Goal: Task Accomplishment & Management: Manage account settings

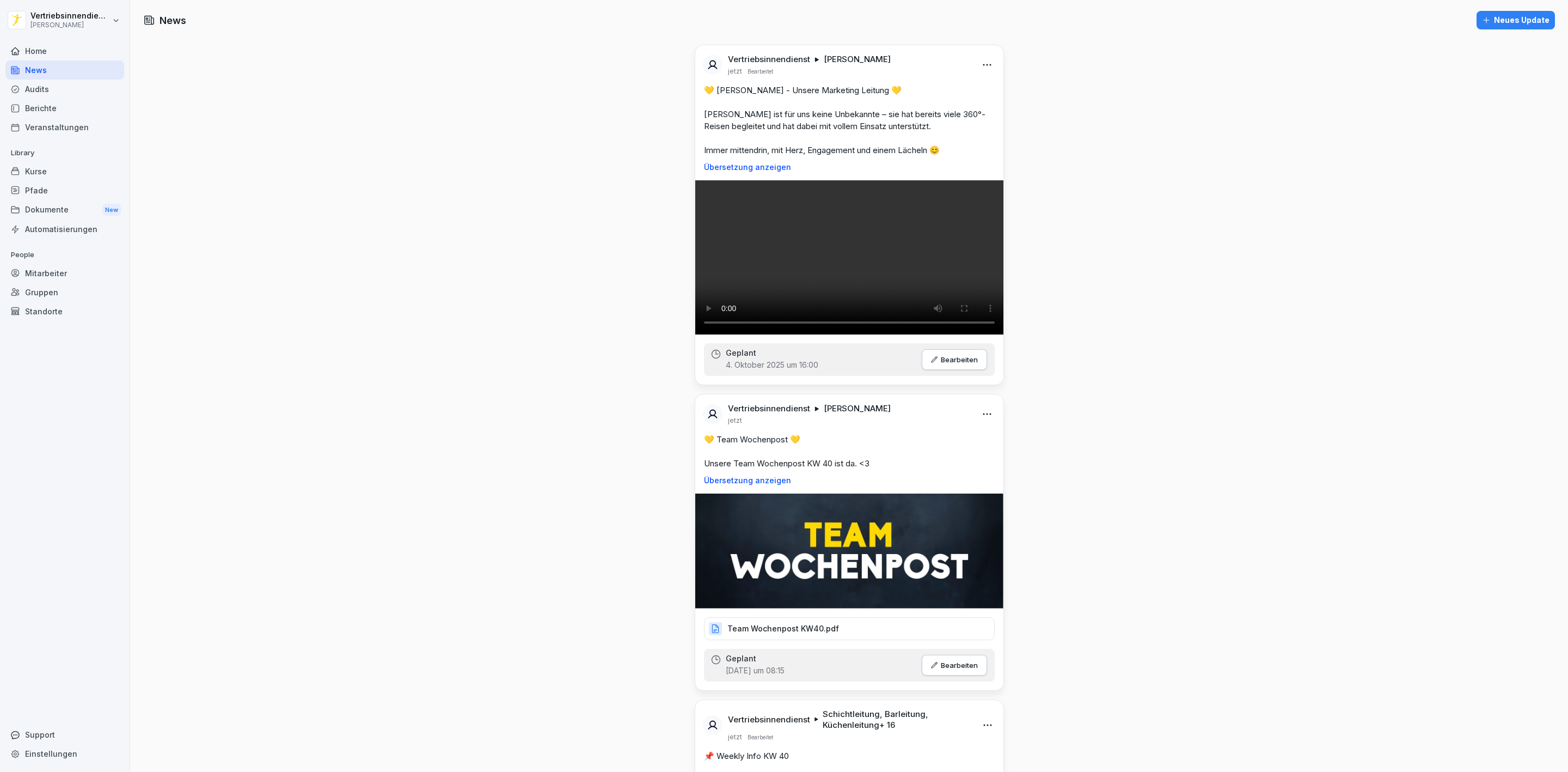
click at [77, 213] on div "Dokumente New" at bounding box center [65, 210] width 119 height 20
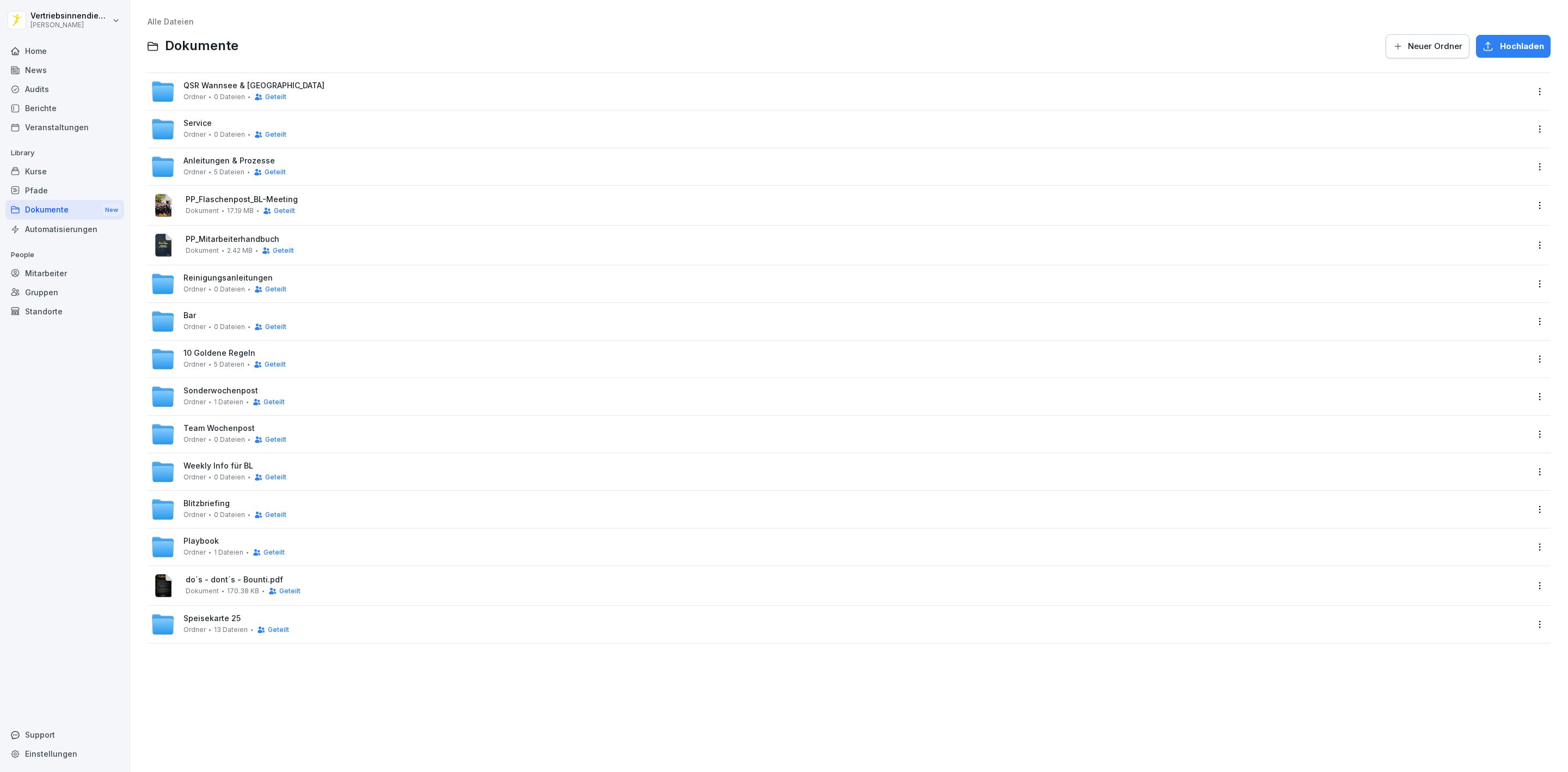
click at [210, 430] on span "Team Wochenpost" at bounding box center [219, 428] width 71 height 9
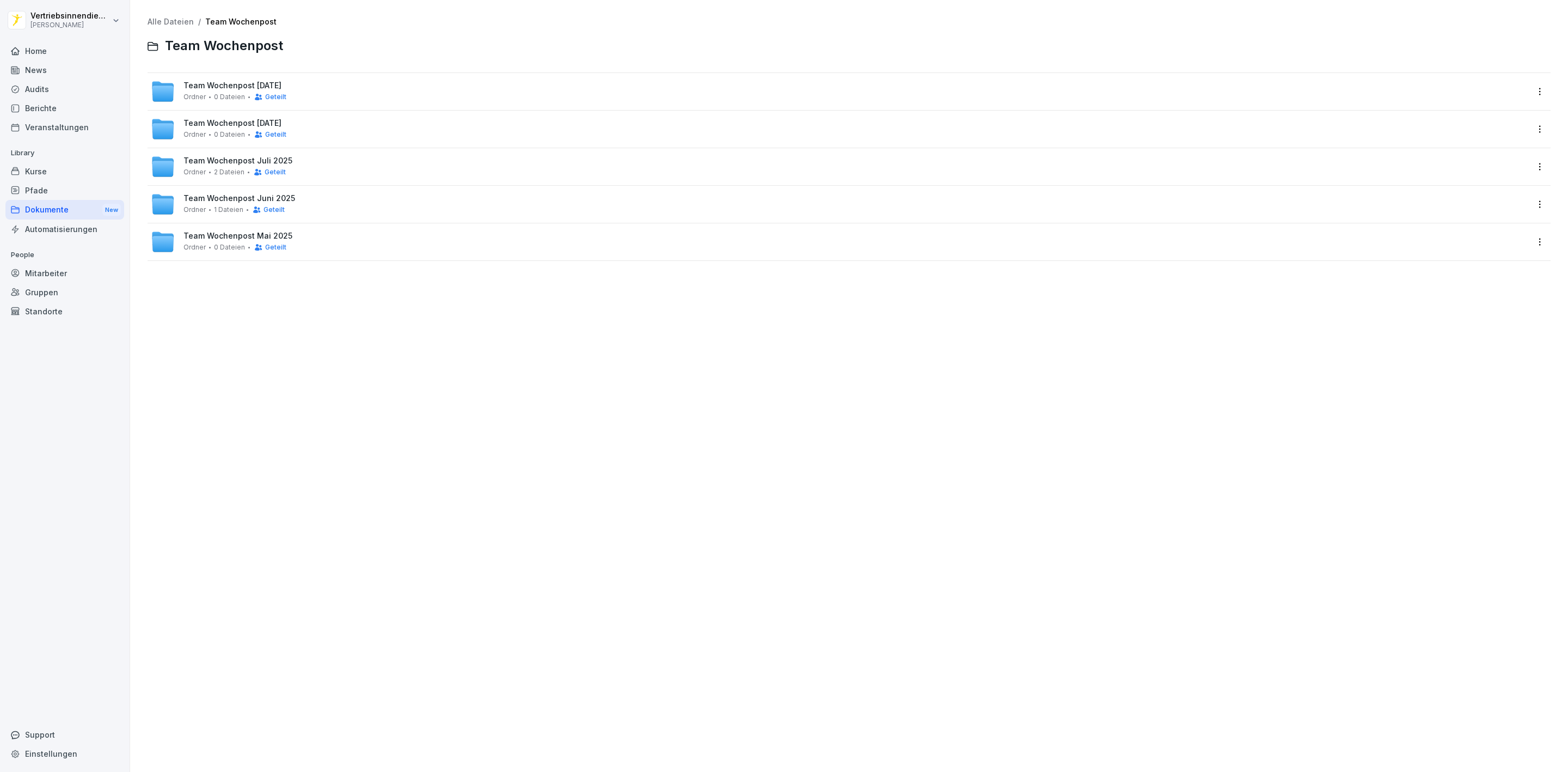
click at [222, 90] on span "Team Wochenpost [DATE]" at bounding box center [232, 86] width 98 height 9
click at [71, 210] on div "Dokumente New" at bounding box center [65, 210] width 119 height 20
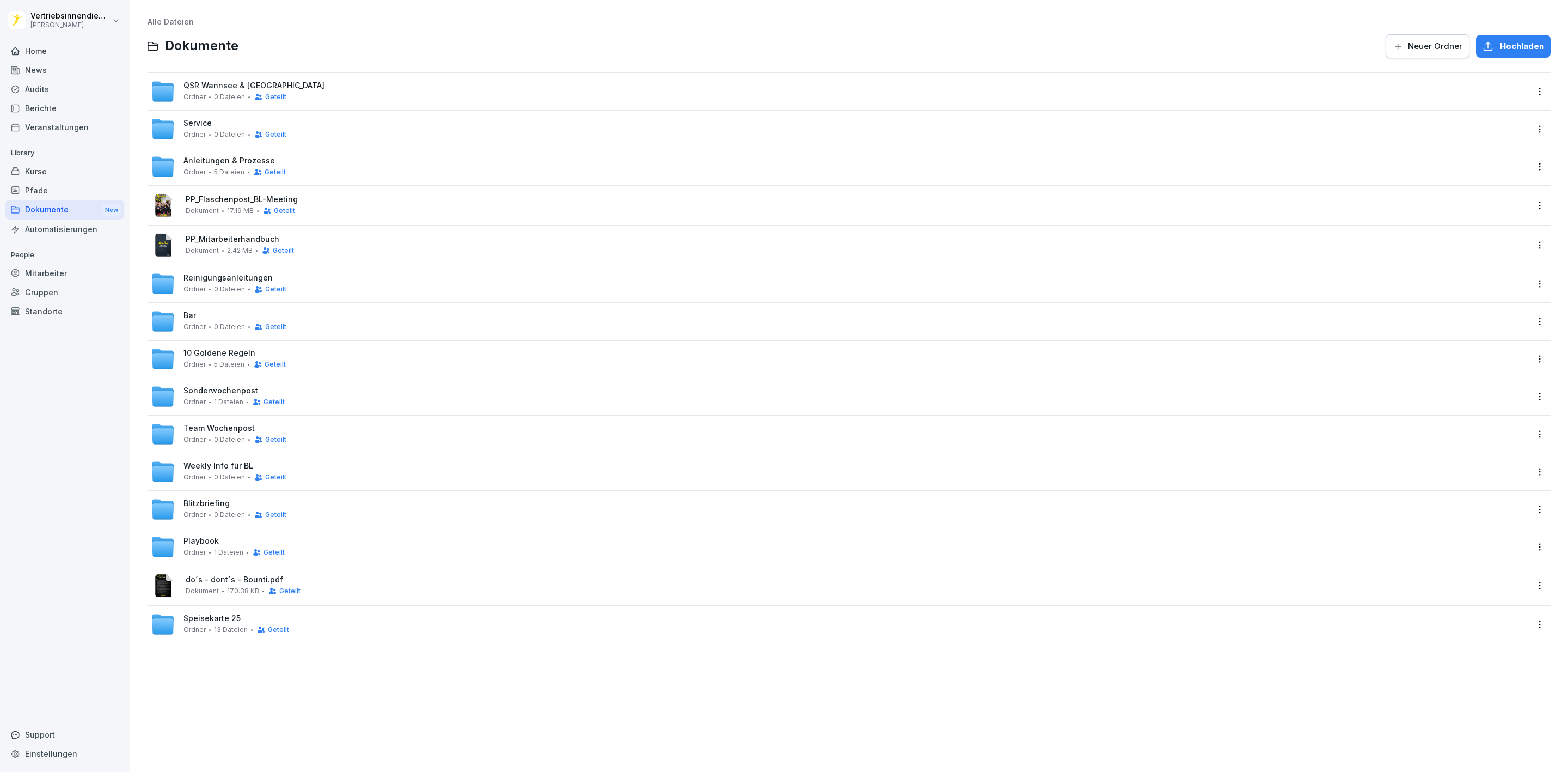
click at [237, 466] on span "Weekly Info für BL" at bounding box center [218, 466] width 69 height 9
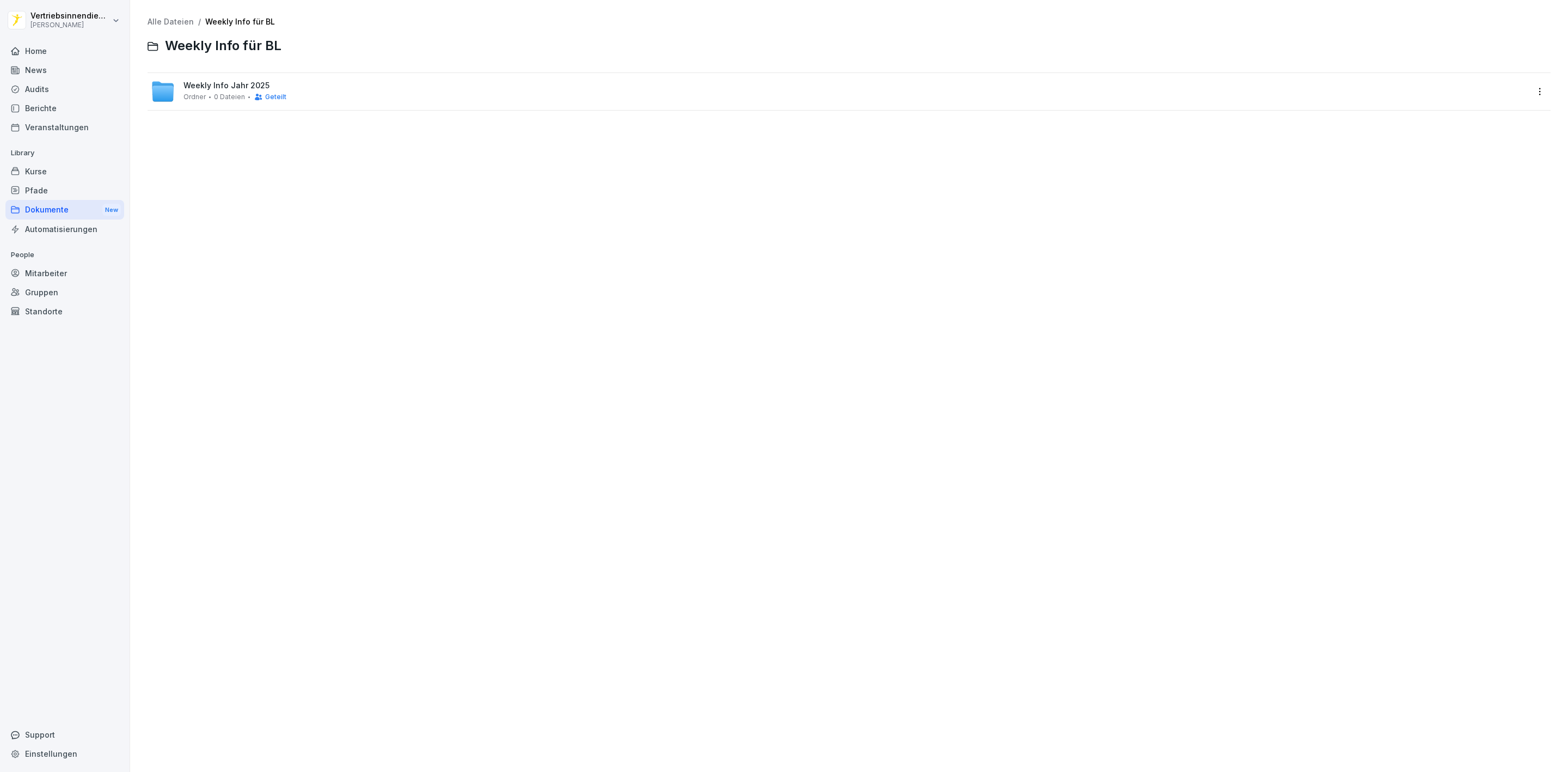
click at [216, 82] on span "Weekly Info Jahr 2025" at bounding box center [226, 86] width 86 height 9
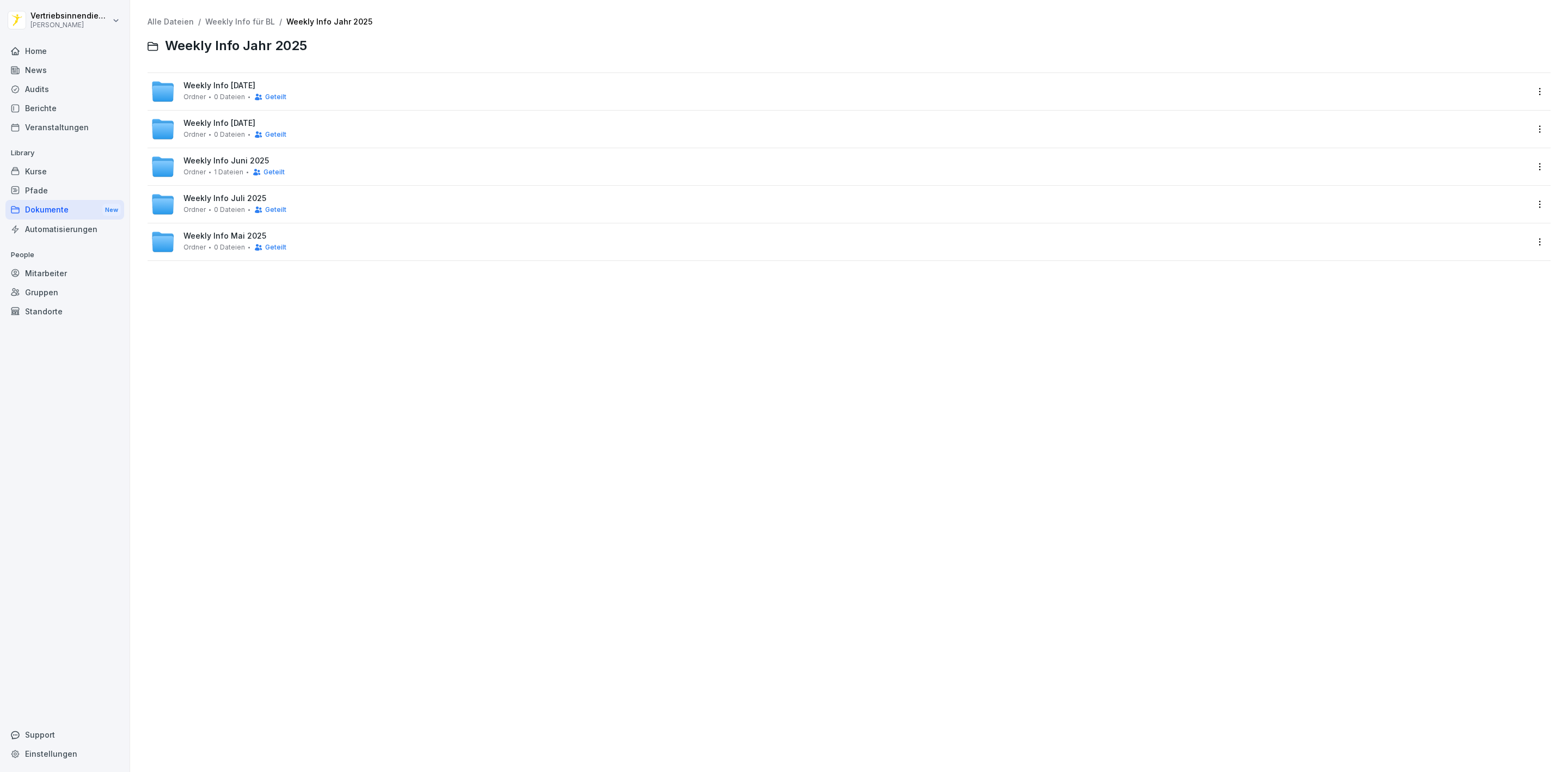
click at [249, 96] on div at bounding box center [249, 97] width 1 height 1
click at [1529, 90] on html "Vertriebsinnendienst [PERSON_NAME] Home News Audits Berichte Veranstaltungen Li…" at bounding box center [784, 386] width 1568 height 772
click at [1465, 115] on div "Details" at bounding box center [1464, 114] width 27 height 13
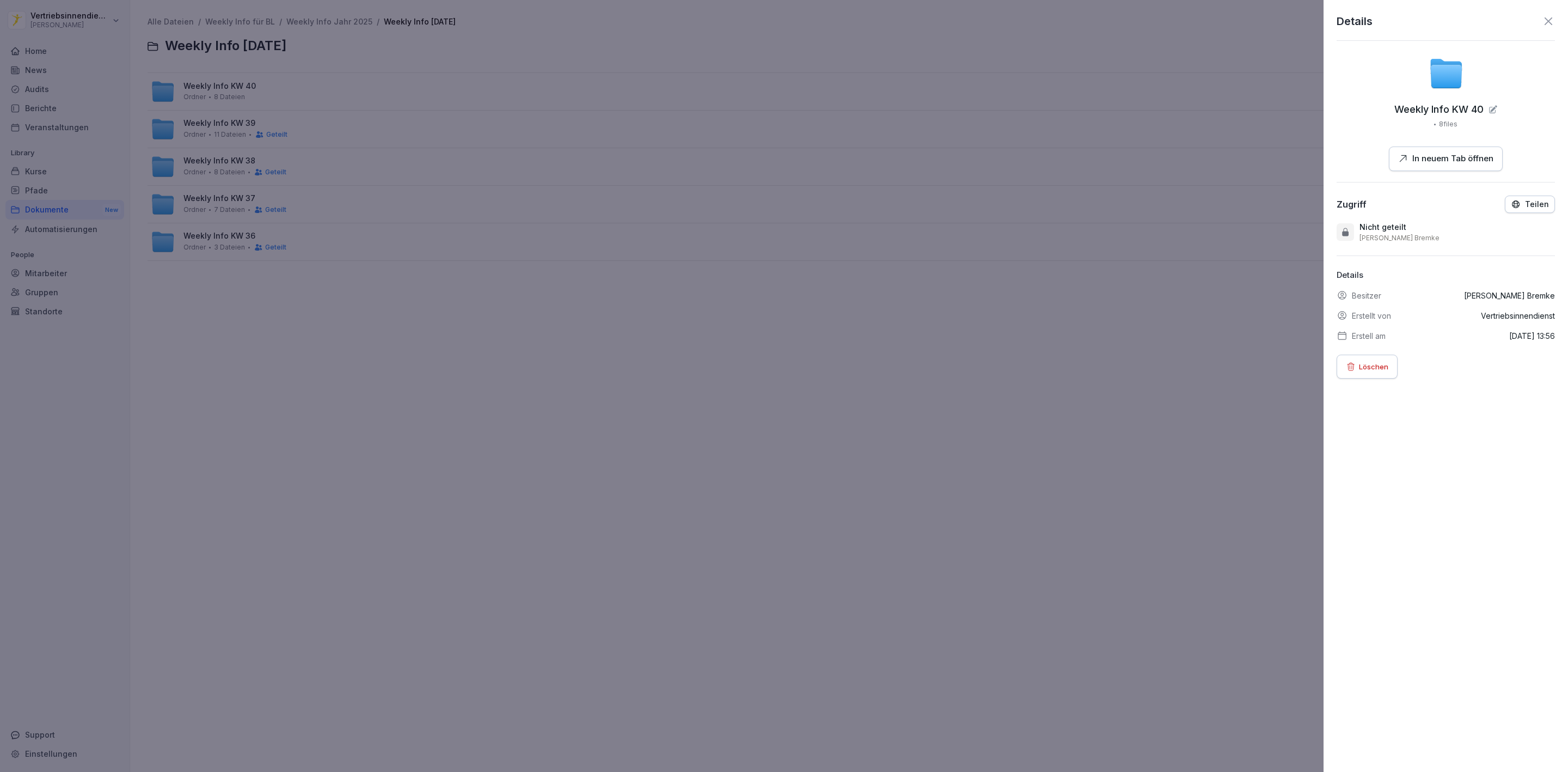
click at [1519, 211] on button "Teilen" at bounding box center [1529, 205] width 50 height 17
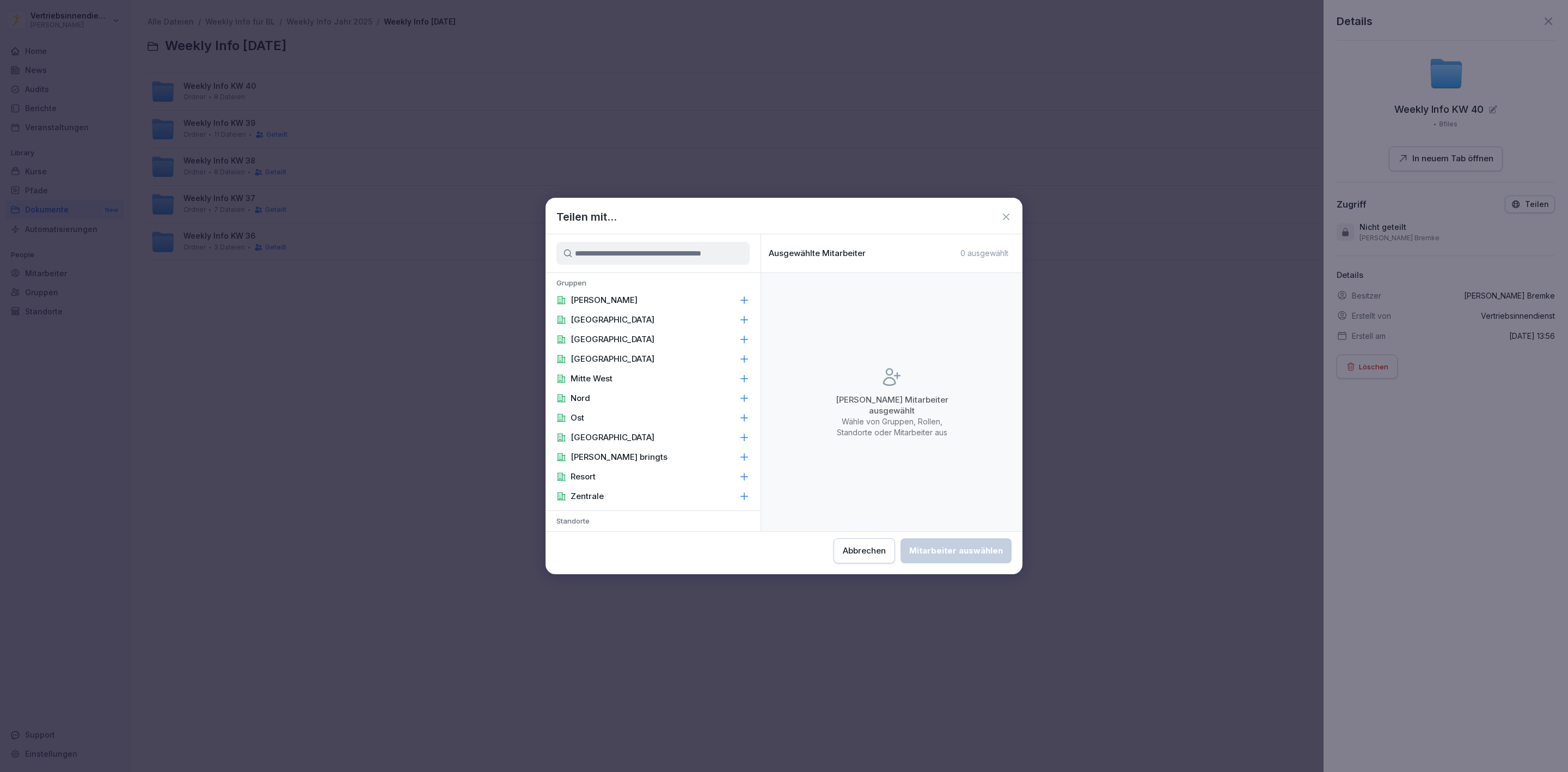
click at [621, 291] on div "[PERSON_NAME]" at bounding box center [653, 299] width 215 height 19
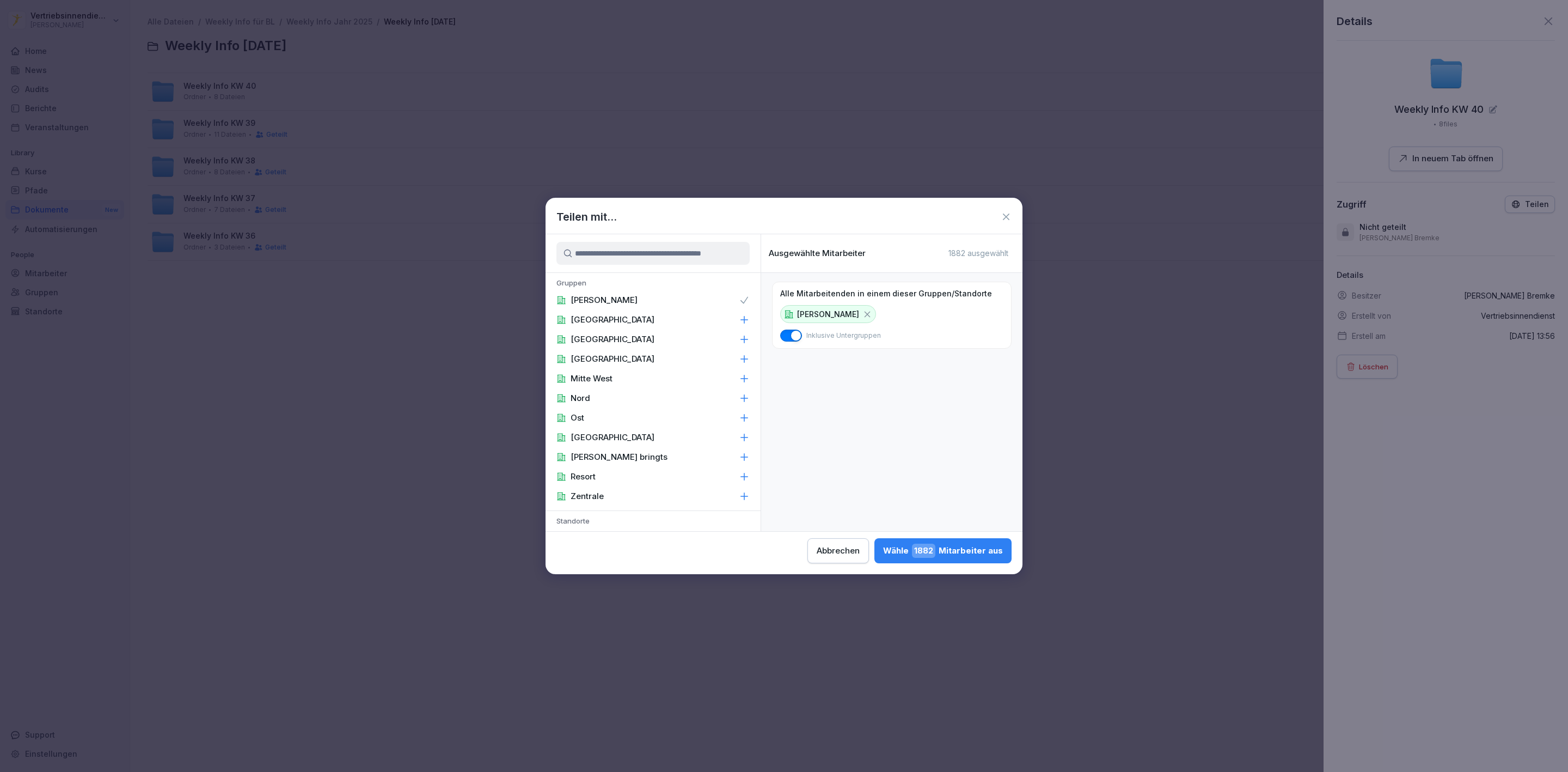
click at [597, 499] on p "Zentrale" at bounding box center [587, 496] width 33 height 11
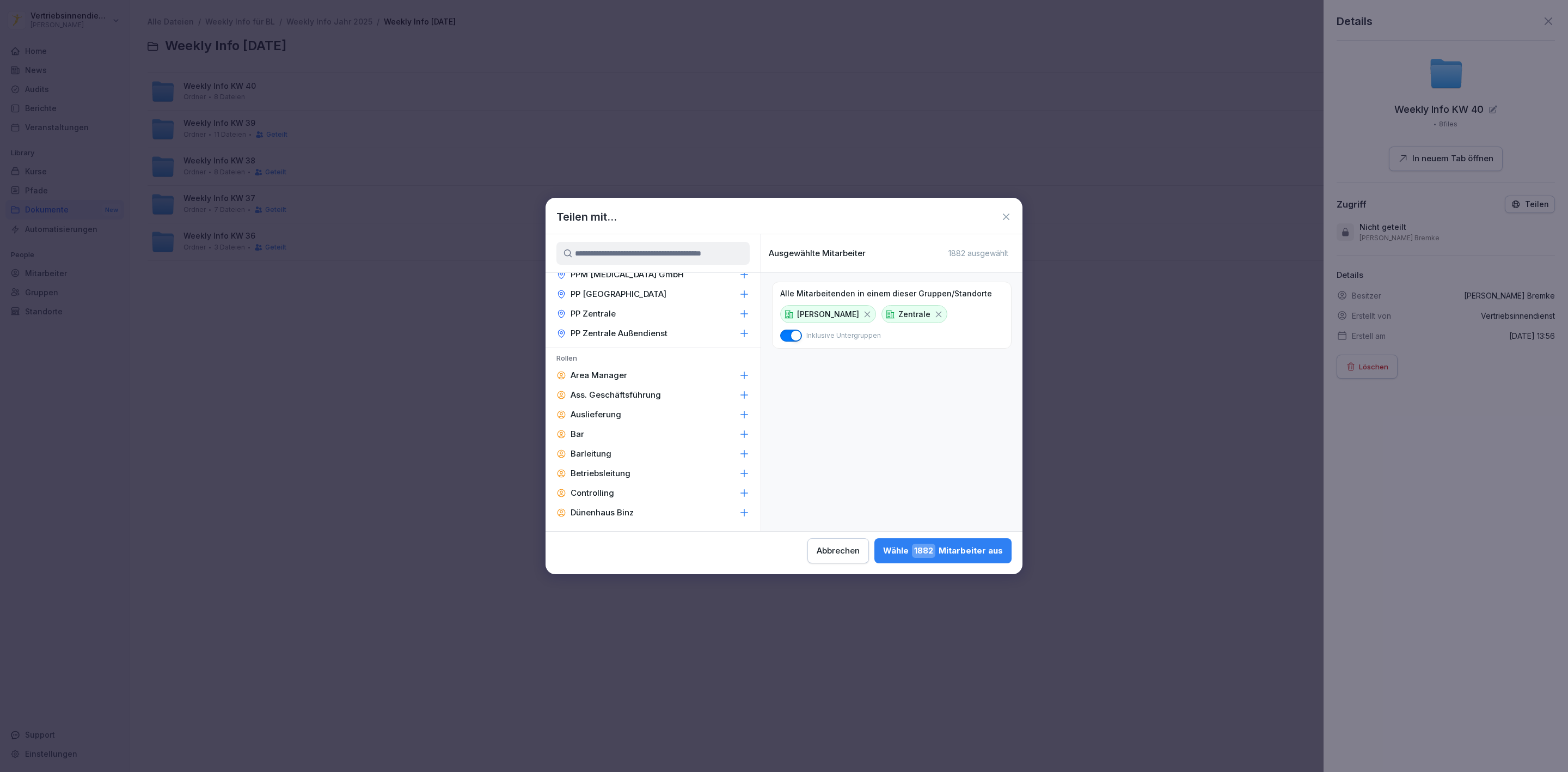
click at [685, 366] on div "Area Manager" at bounding box center [653, 375] width 215 height 19
click at [598, 448] on p "Barleitung" at bounding box center [591, 454] width 41 height 11
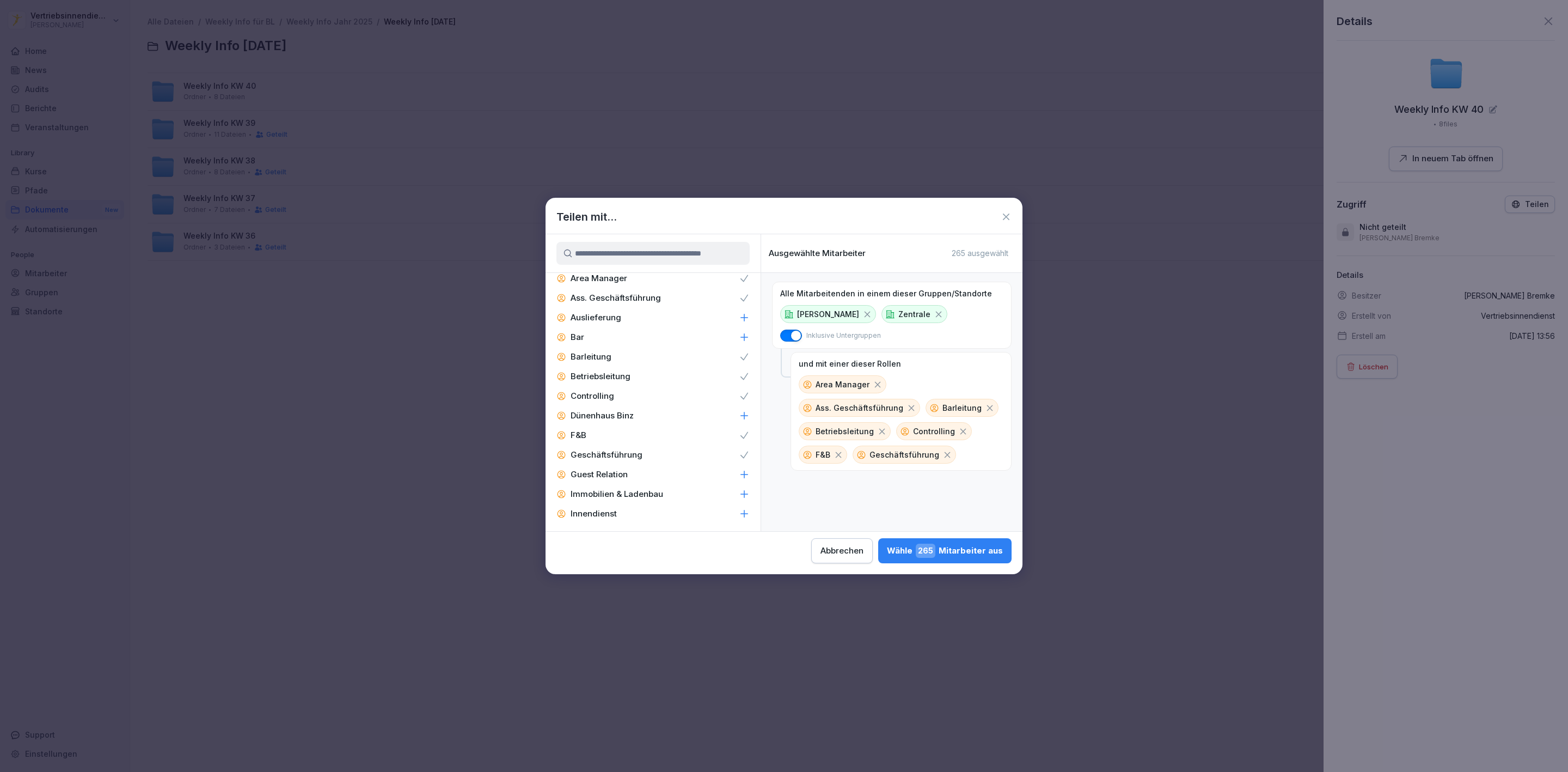
scroll to position [1516, 0]
click at [741, 437] on icon at bounding box center [744, 440] width 7 height 7
click at [696, 509] on div "IT" at bounding box center [653, 519] width 215 height 19
click at [739, 376] on icon at bounding box center [744, 382] width 11 height 11
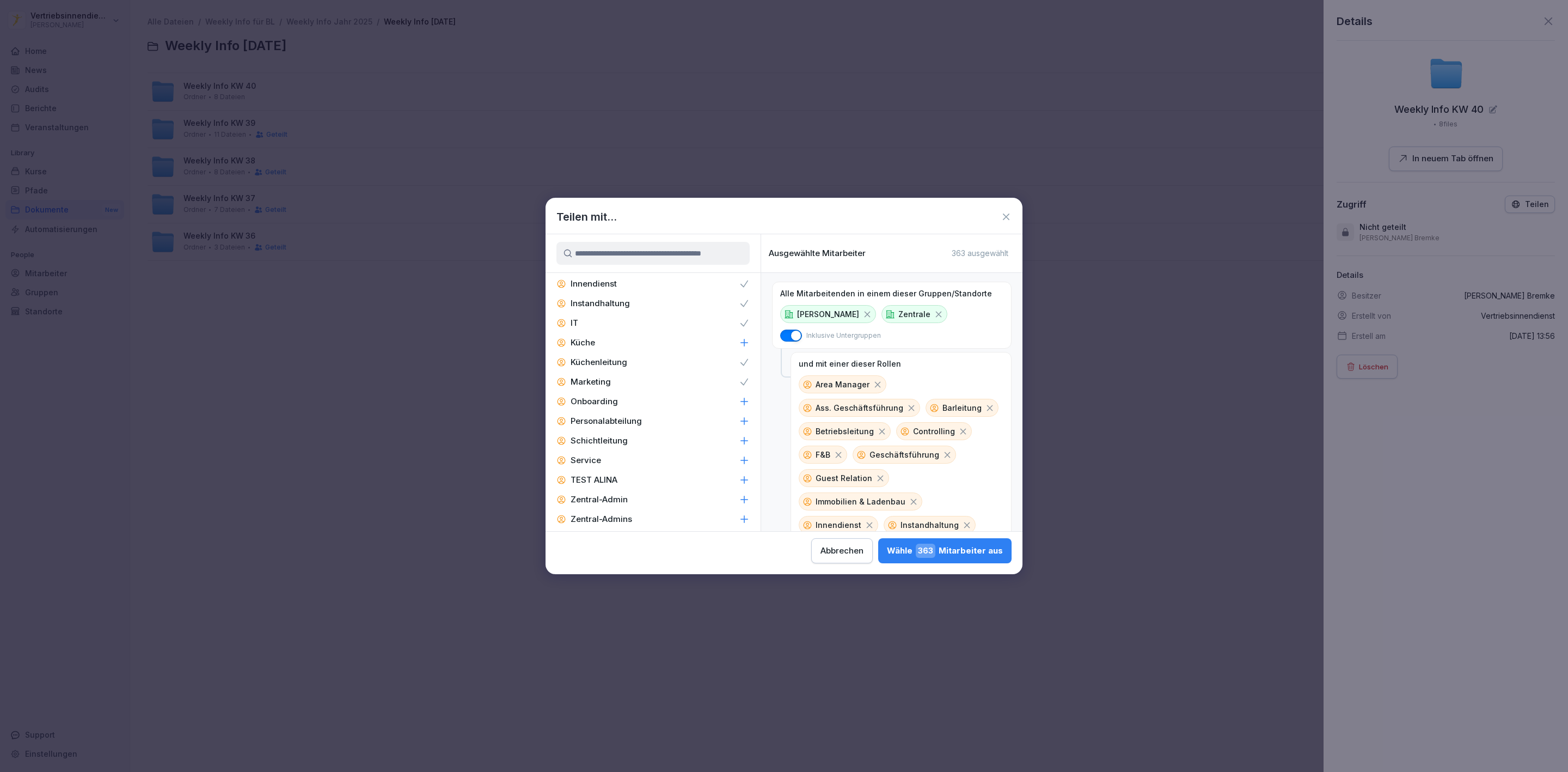
click at [739, 416] on icon at bounding box center [744, 421] width 11 height 11
click at [739, 494] on icon at bounding box center [744, 499] width 11 height 11
click at [739, 435] on icon at bounding box center [744, 440] width 11 height 11
click at [928, 555] on span "499" at bounding box center [925, 550] width 21 height 14
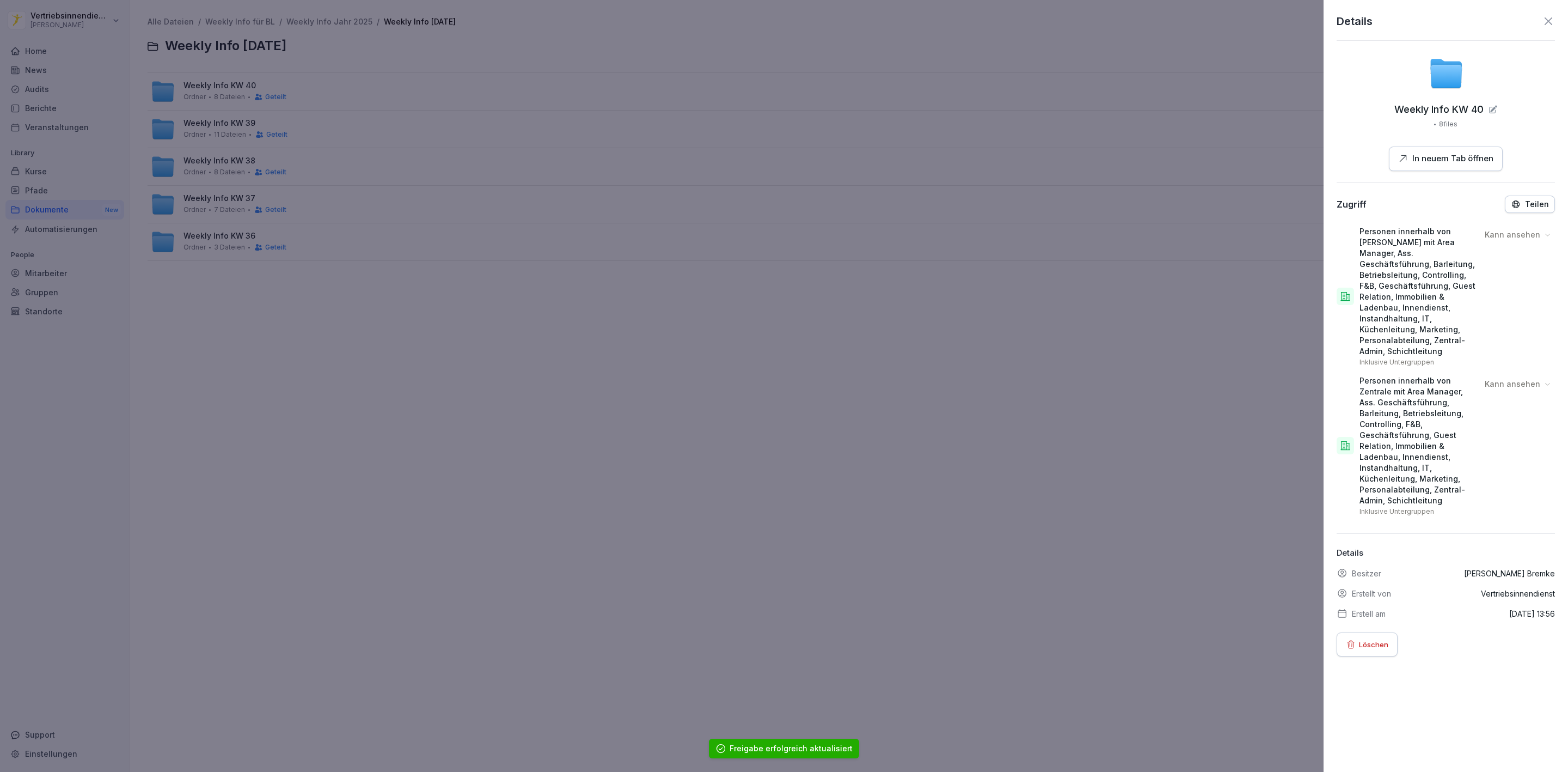
click at [195, 94] on div at bounding box center [784, 386] width 1568 height 772
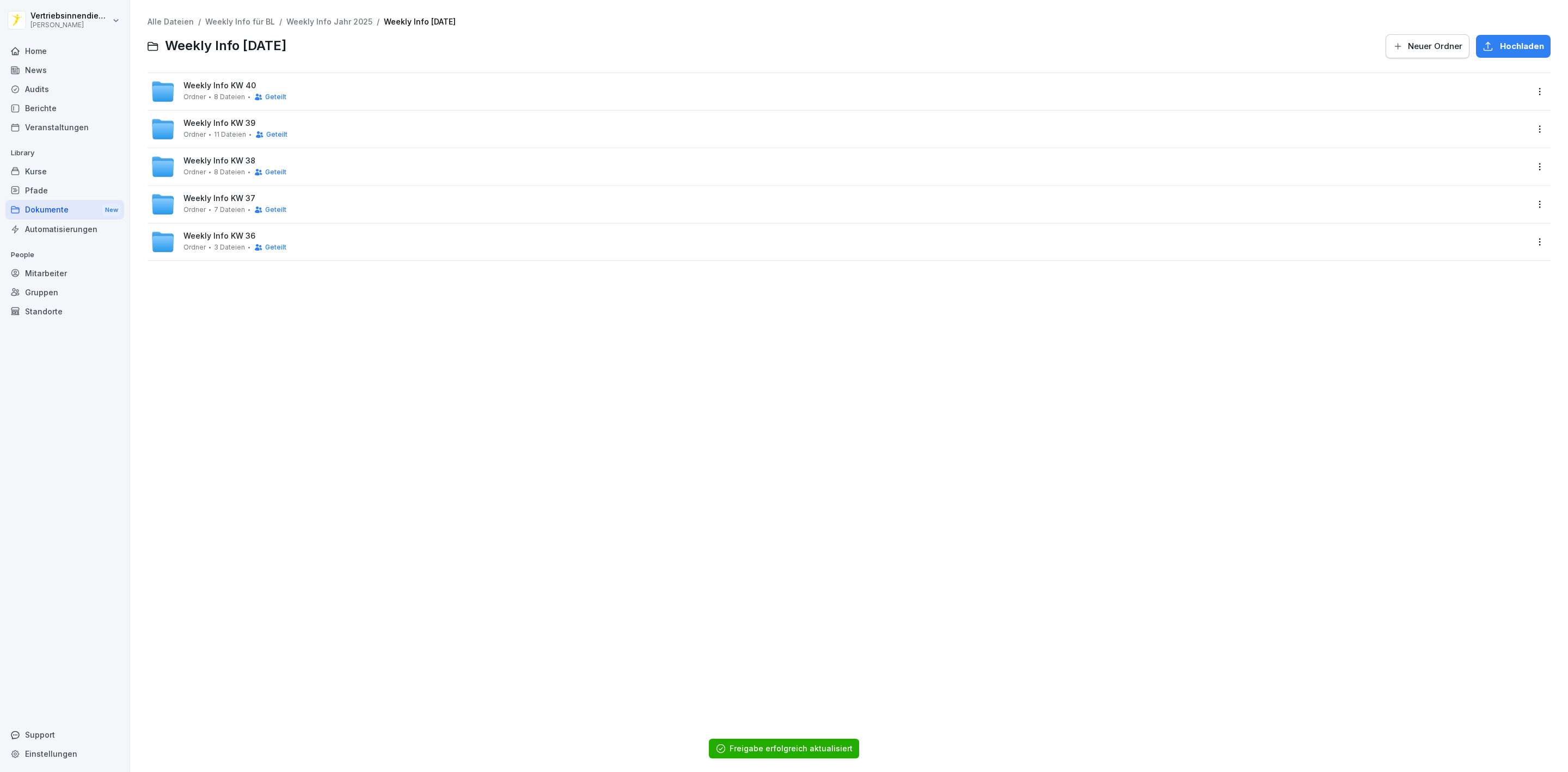
click at [302, 92] on div "Weekly Info KW 40 Ordner 8 Dateien Geteilt" at bounding box center [839, 92] width 1377 height 24
click at [53, 205] on div "Dokumente New" at bounding box center [65, 210] width 119 height 20
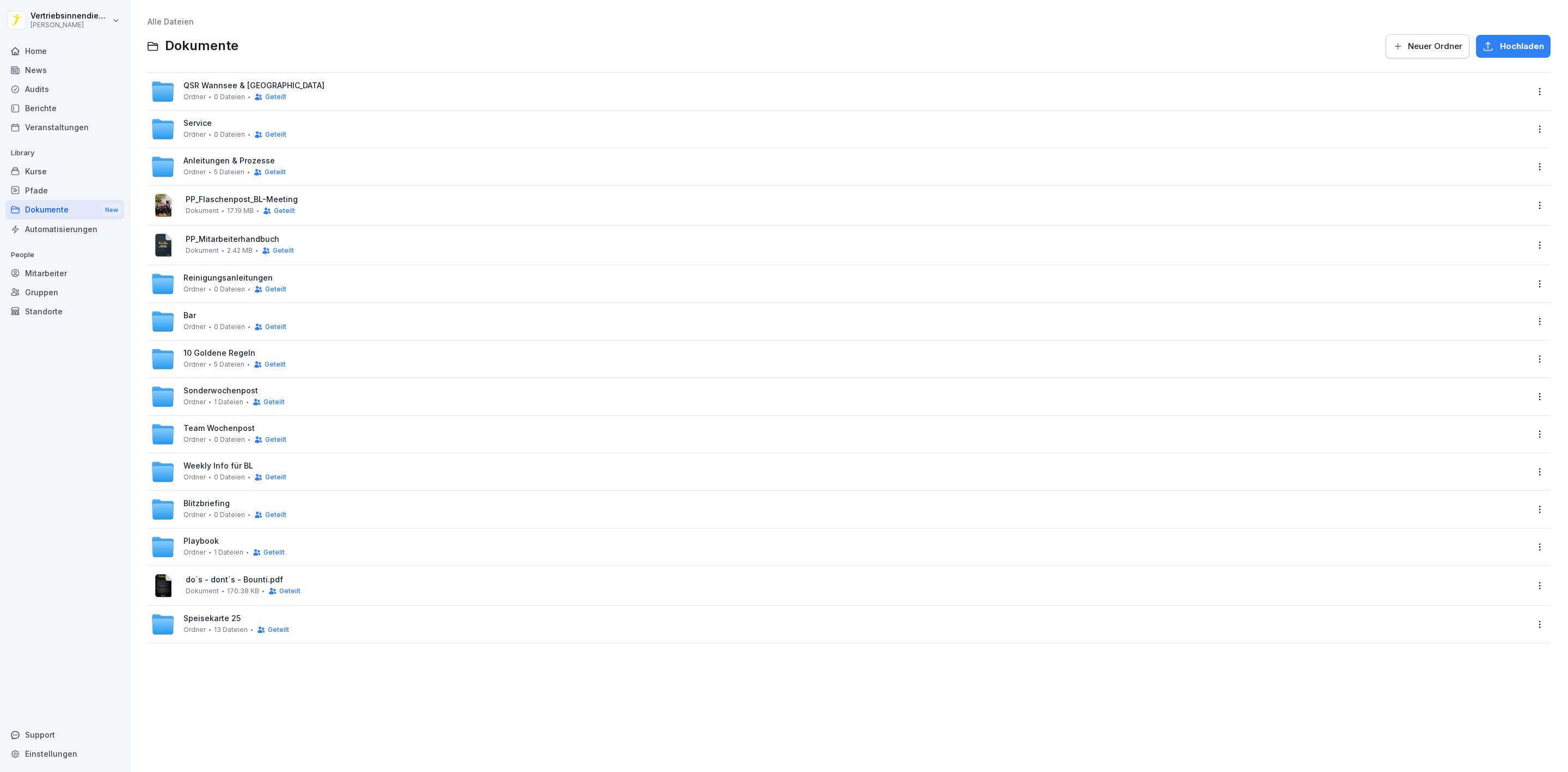
click at [240, 438] on span "0 Dateien" at bounding box center [229, 439] width 31 height 7
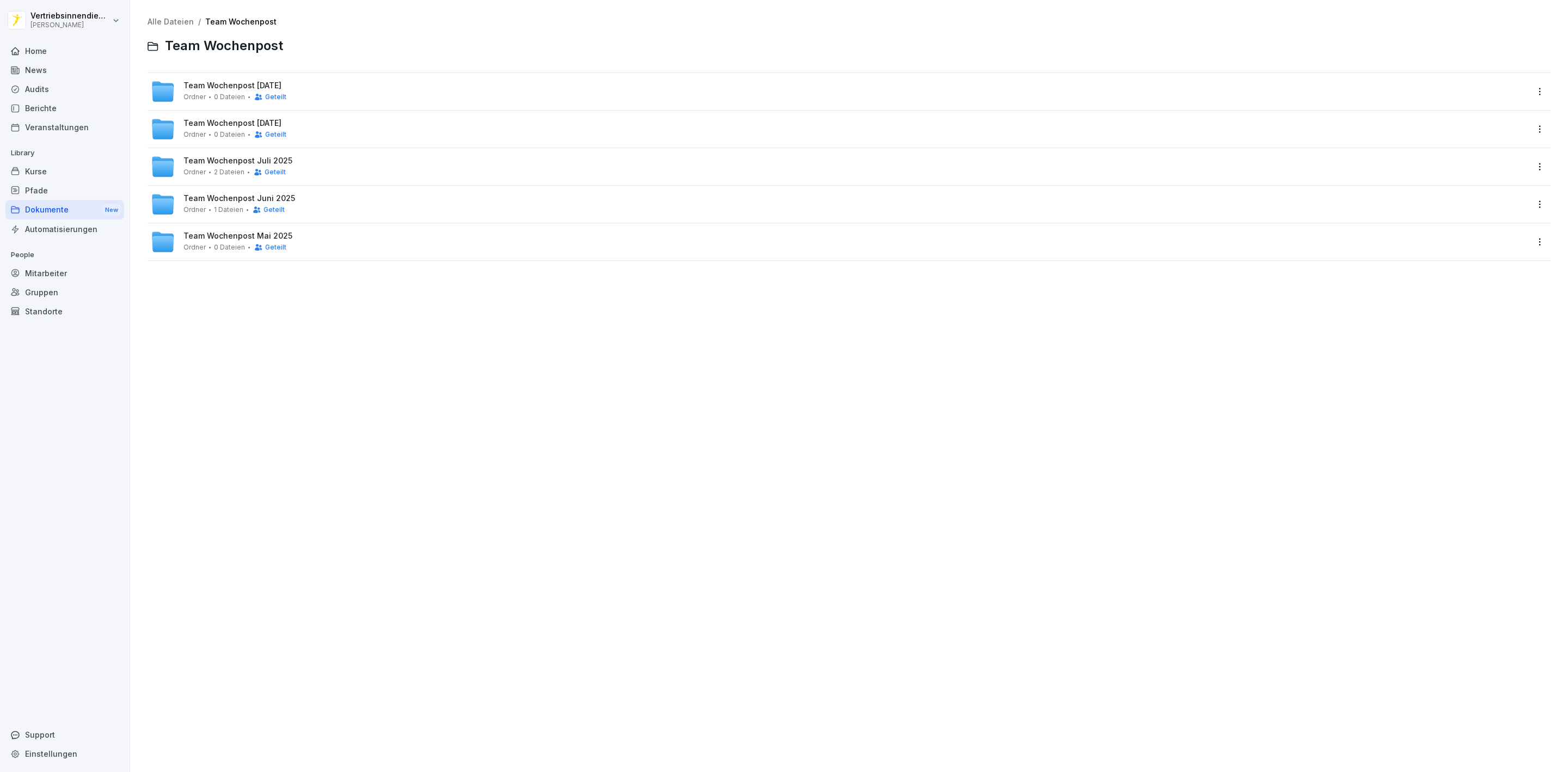
click at [281, 88] on span "Team Wochenpost [DATE]" at bounding box center [232, 86] width 98 height 9
click at [240, 88] on span "Team Wochenpost KW 39" at bounding box center [232, 86] width 98 height 9
click at [226, 131] on span "1 Dateien" at bounding box center [228, 134] width 29 height 7
click at [218, 121] on span "Team Wochenpost [DATE]" at bounding box center [232, 124] width 98 height 9
click at [219, 89] on span "Team Wochenpost [DATE]" at bounding box center [232, 86] width 98 height 9
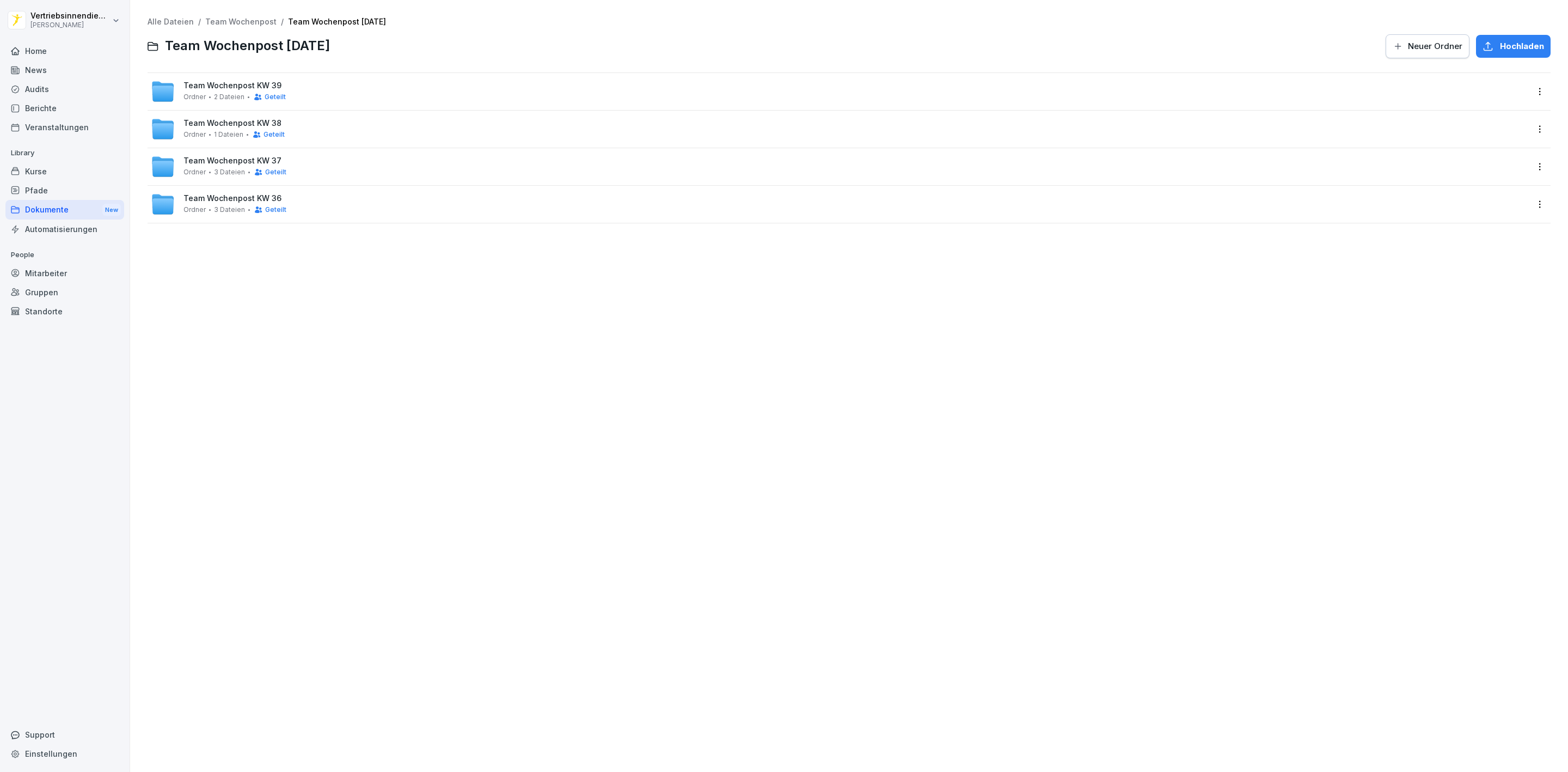
click at [1423, 49] on span "Neuer Ordner" at bounding box center [1434, 46] width 54 height 12
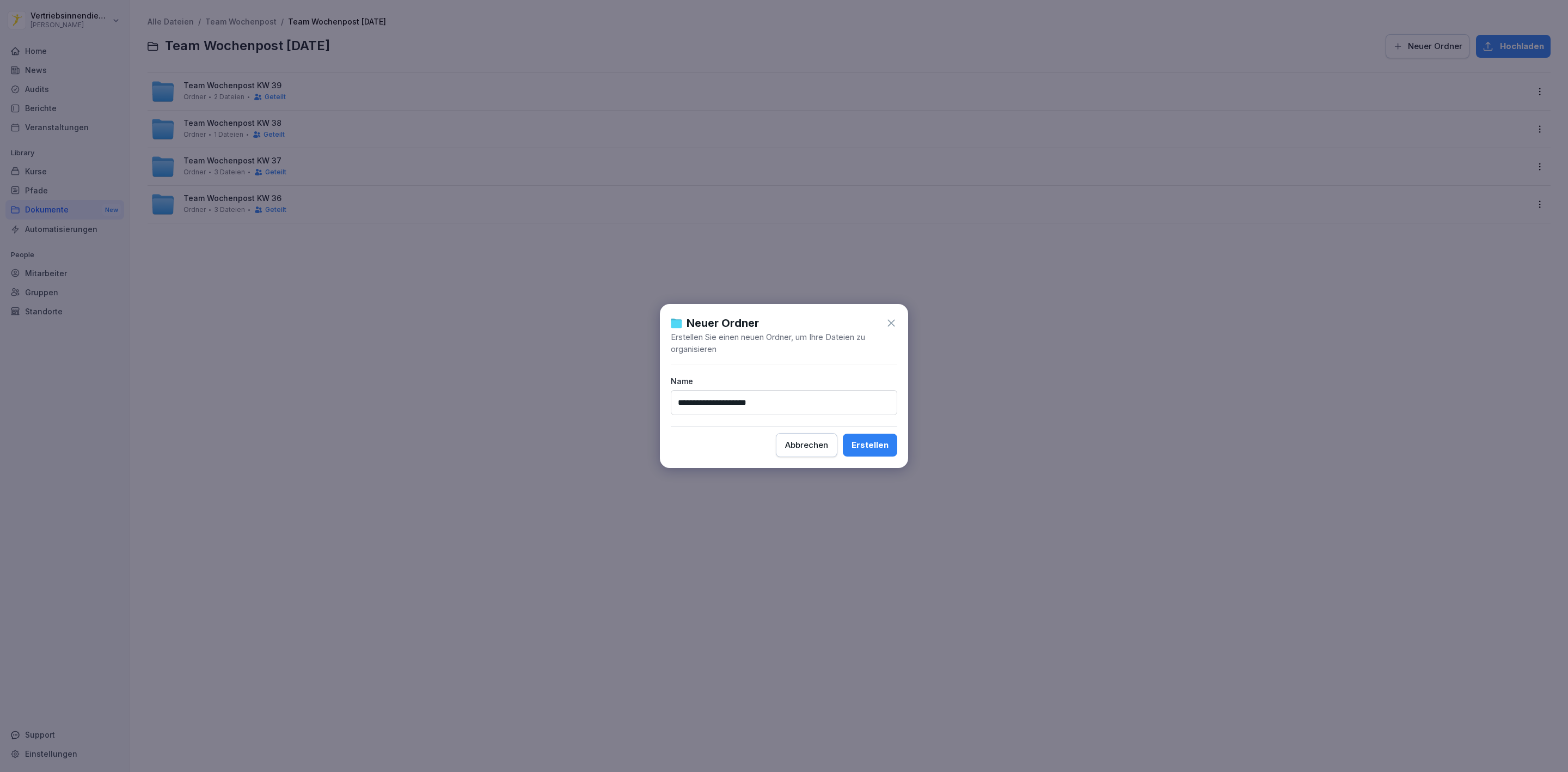
type input "**********"
click at [871, 448] on div "Erstellen" at bounding box center [869, 445] width 37 height 12
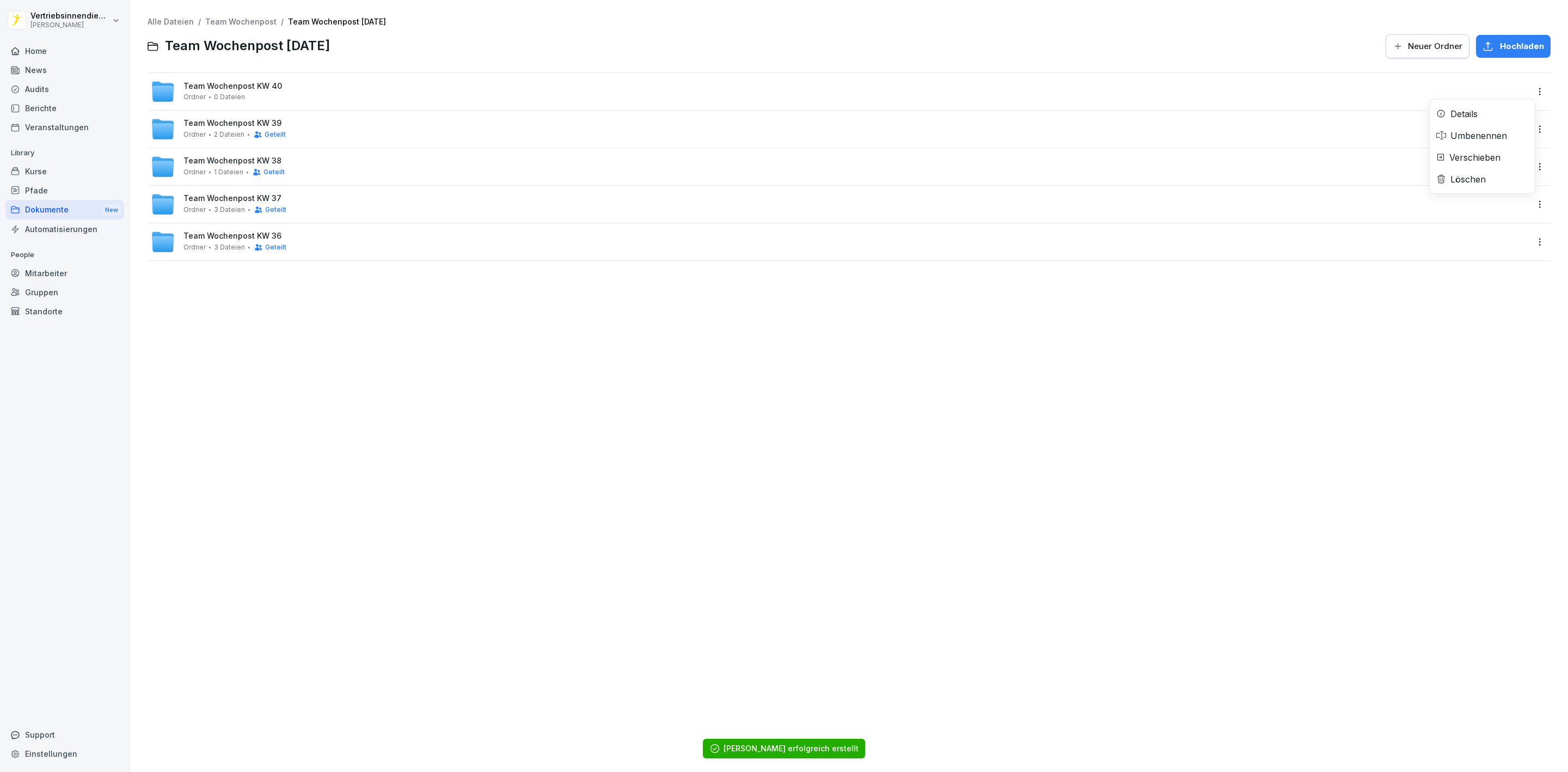
click at [1531, 87] on html "Vertriebsinnendienst [PERSON_NAME] Home News Audits Berichte Veranstaltungen Li…" at bounding box center [784, 386] width 1568 height 772
click at [1484, 108] on div "Details" at bounding box center [1482, 114] width 105 height 22
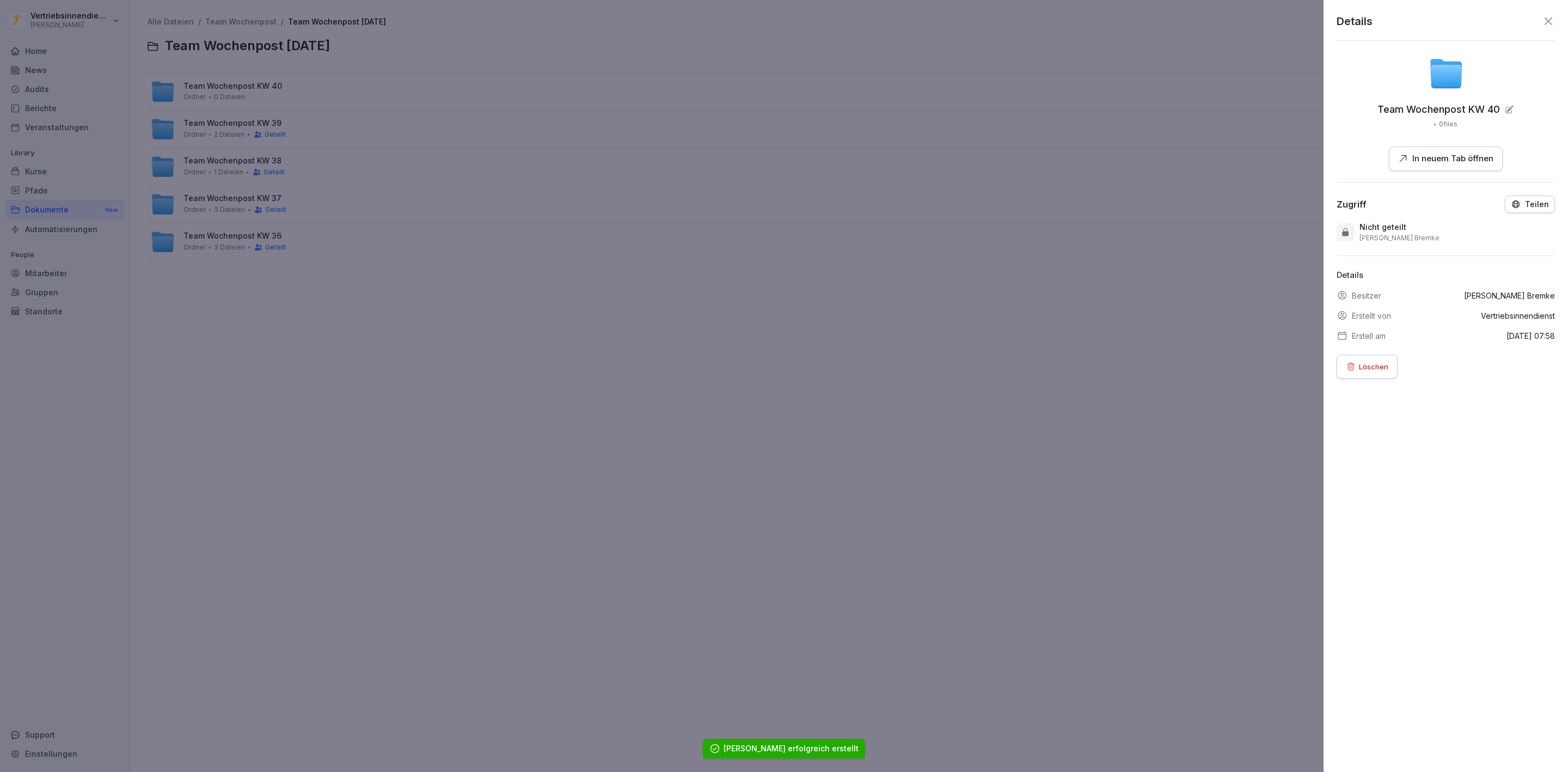
click at [1511, 205] on icon "button" at bounding box center [1515, 204] width 10 height 10
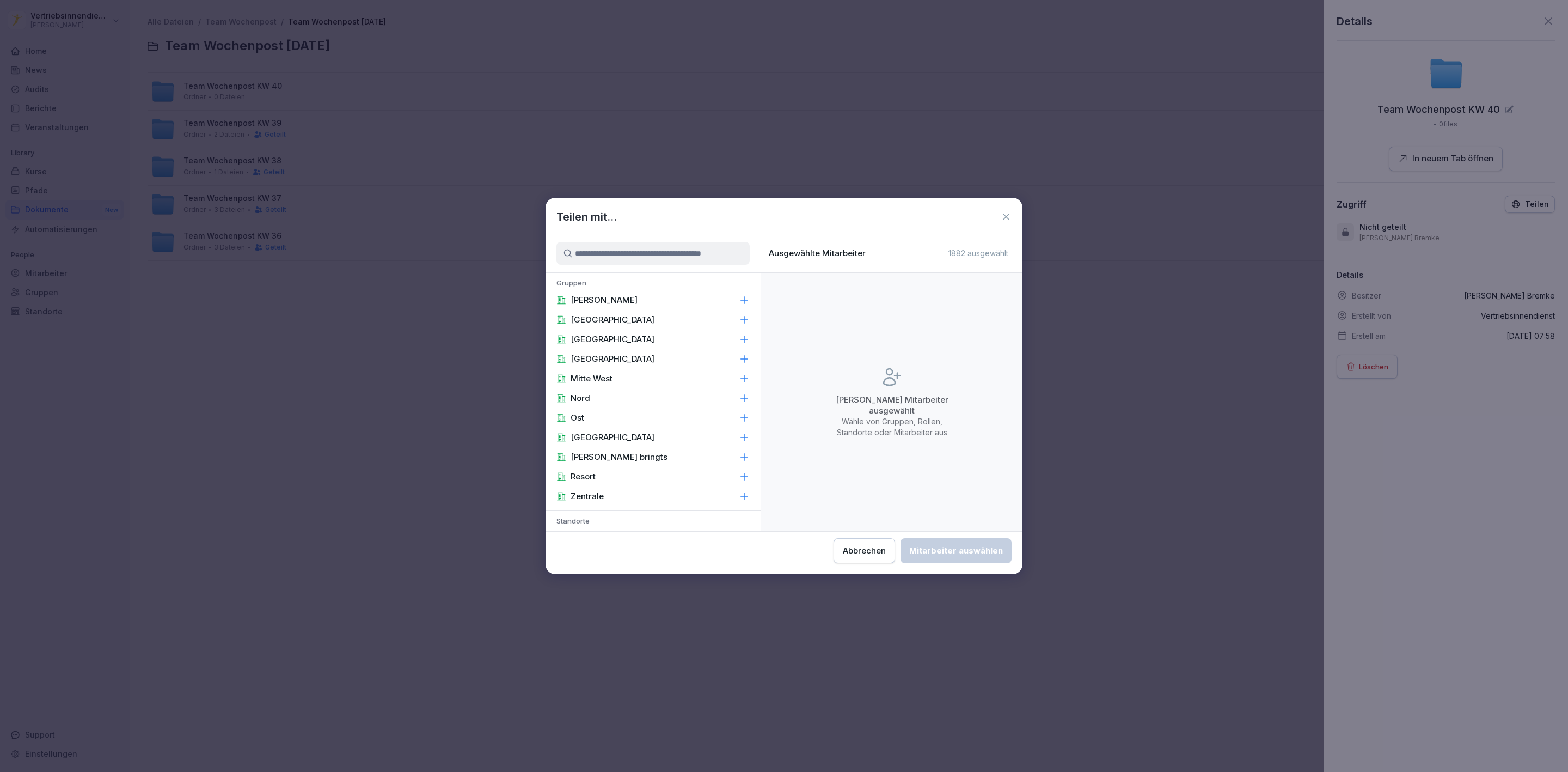
click at [658, 297] on div "[PERSON_NAME]" at bounding box center [653, 299] width 215 height 19
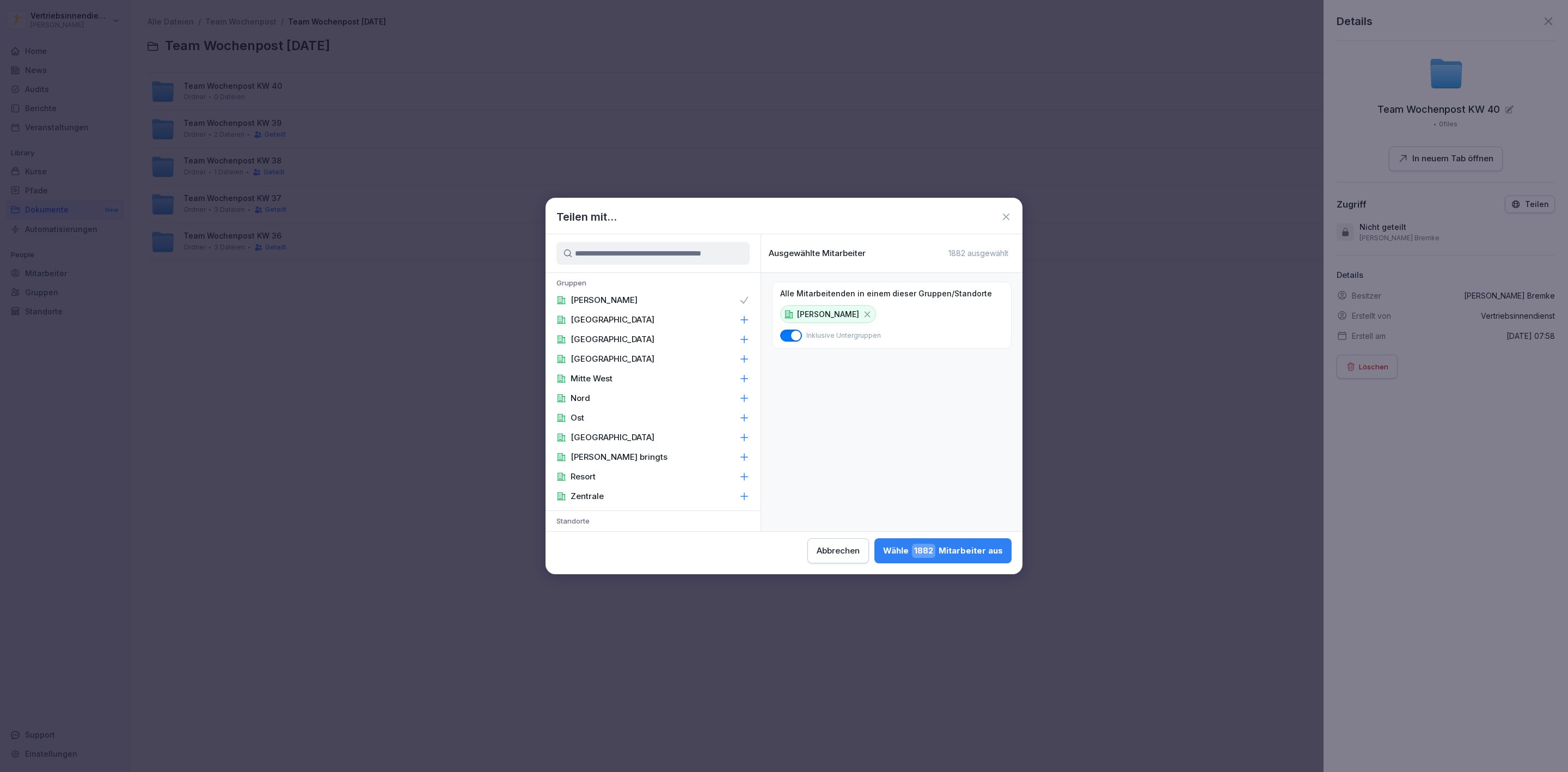
click at [660, 499] on div "Zentrale" at bounding box center [653, 496] width 215 height 19
click at [719, 497] on div "Zentrale" at bounding box center [653, 496] width 215 height 19
click at [977, 547] on div "[PERSON_NAME] 1882 Mitarbeiter aus" at bounding box center [943, 550] width 120 height 14
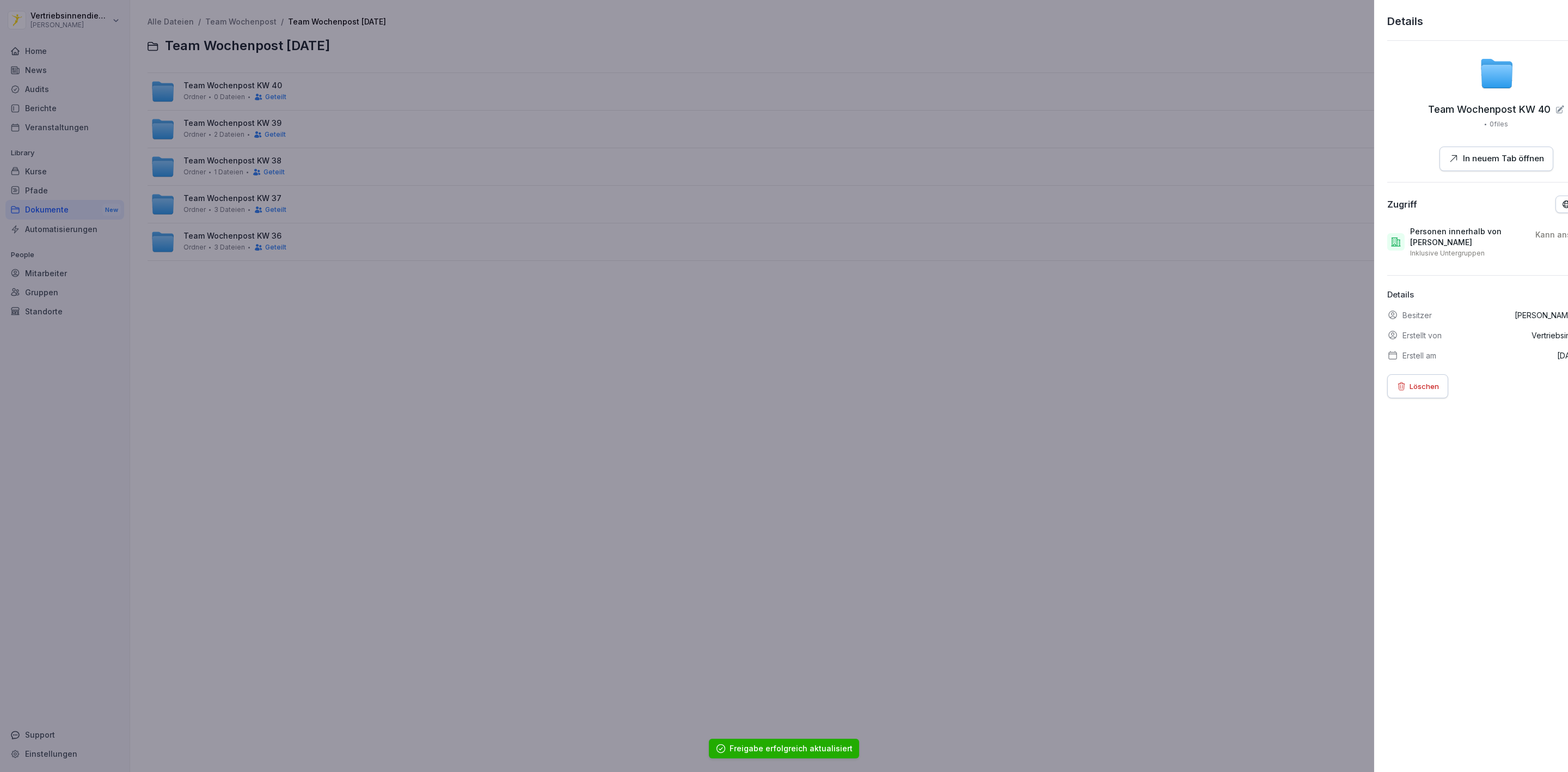
click at [260, 92] on div at bounding box center [784, 386] width 1568 height 772
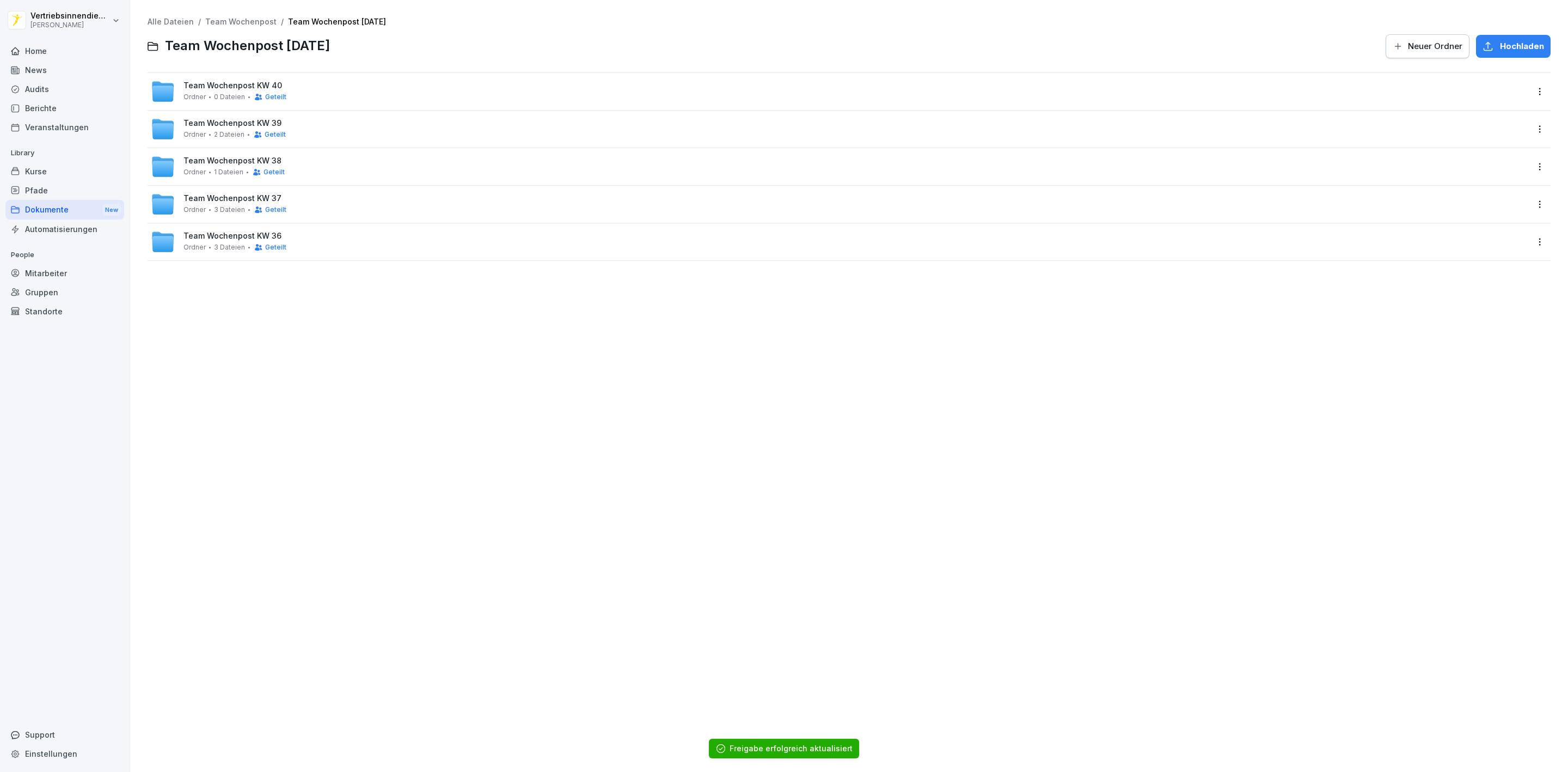
click at [260, 93] on icon at bounding box center [259, 97] width 9 height 9
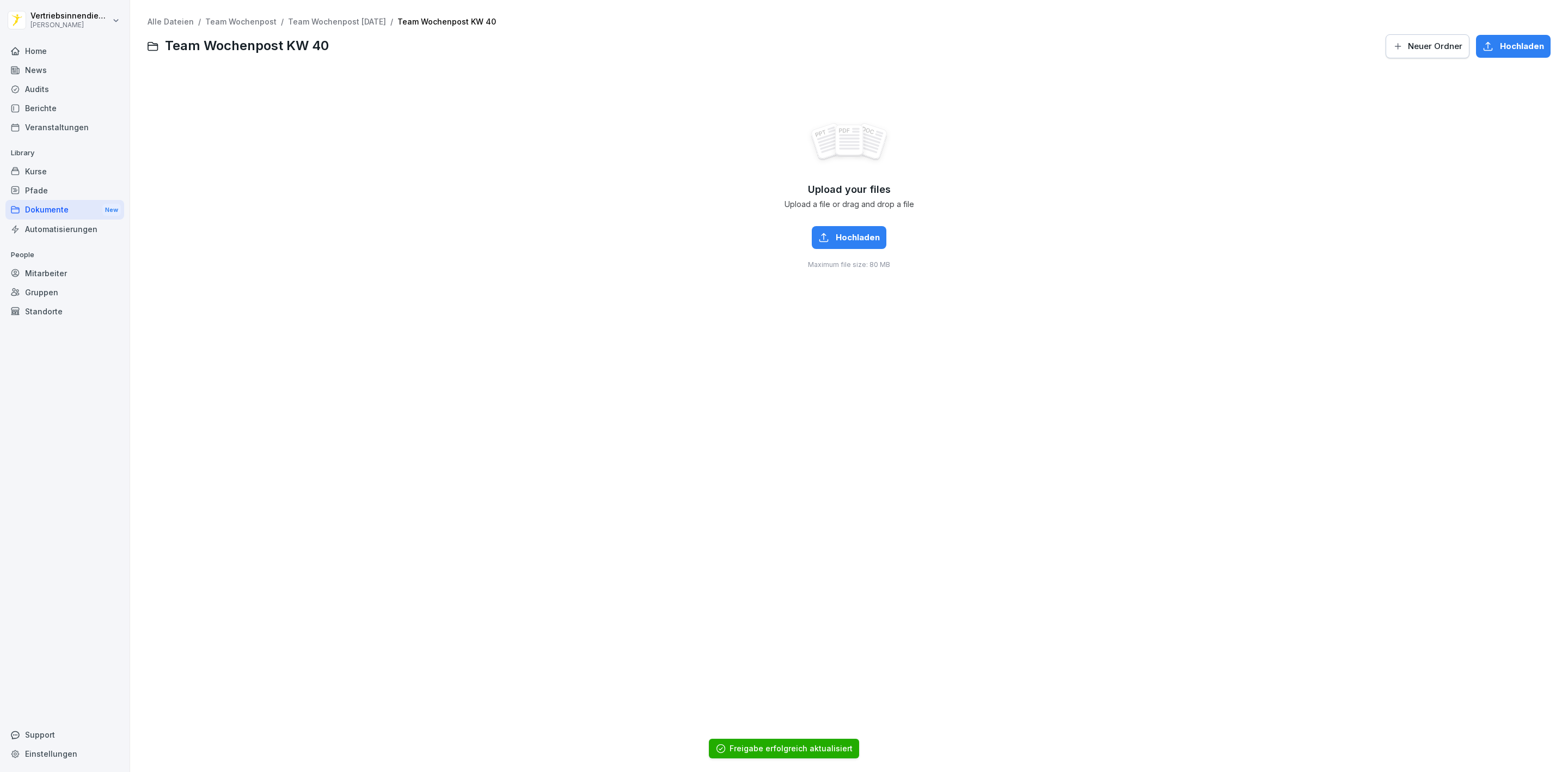
click at [832, 224] on div "Upload your files Upload a file or drag and drop a file Hochladen Maximum file …" at bounding box center [849, 195] width 1403 height 245
click at [826, 239] on div "Hochladen" at bounding box center [849, 237] width 61 height 12
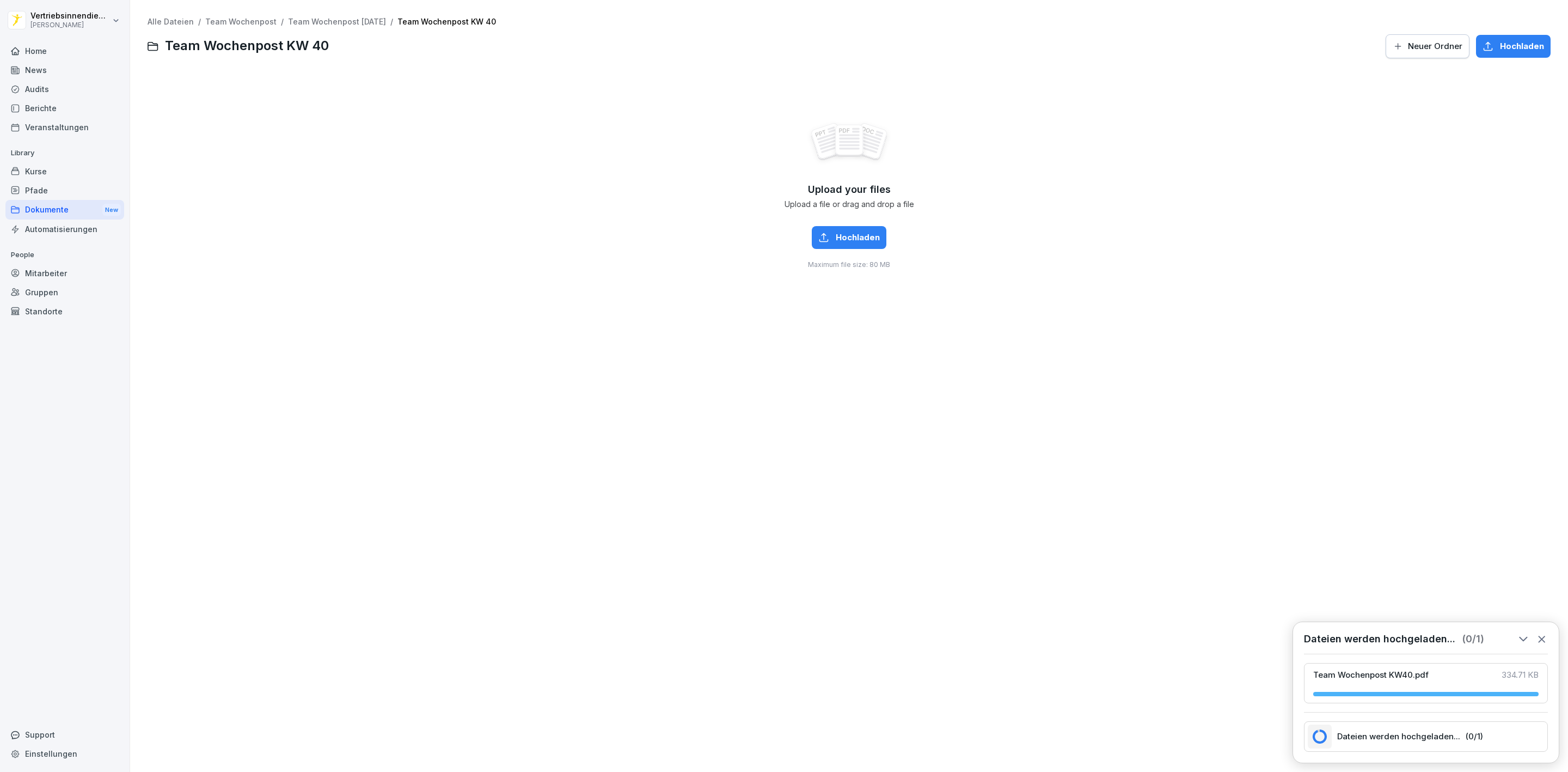
click at [1500, 48] on span "Hochladen" at bounding box center [1522, 46] width 44 height 12
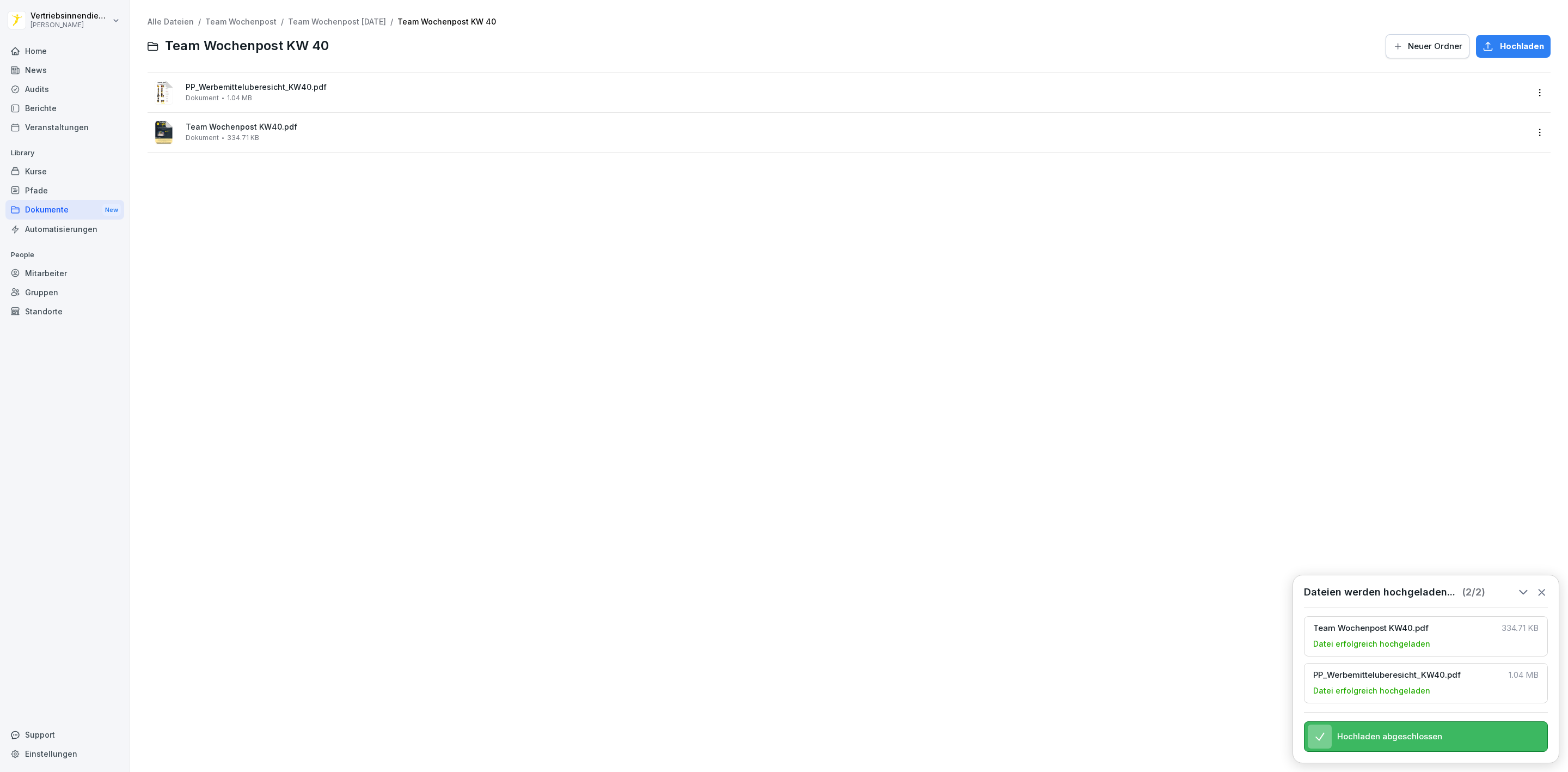
click at [262, 131] on div "Team Wochenpost KW40.pdf Dokument 334.71 KB" at bounding box center [856, 132] width 1342 height 19
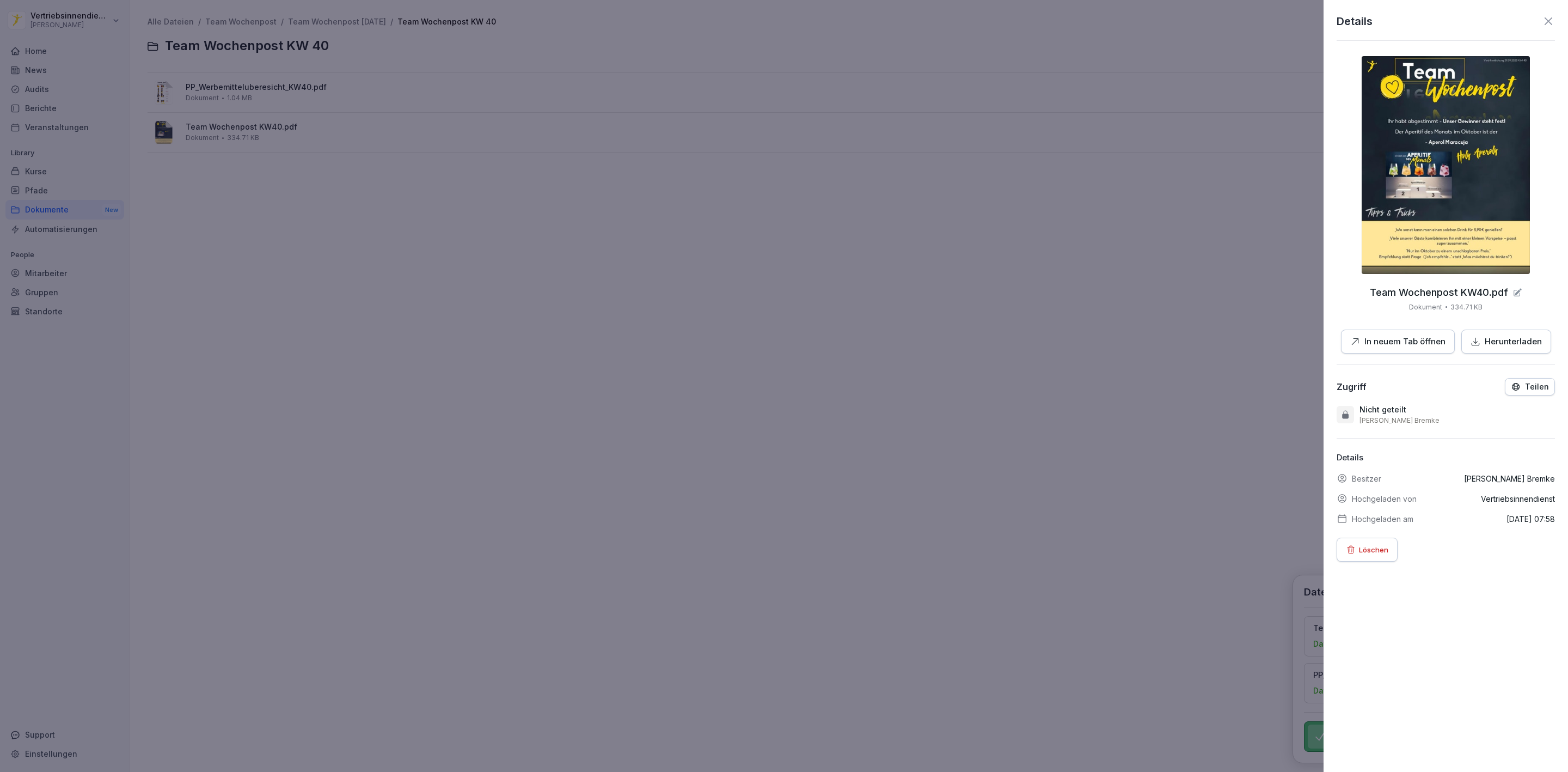
click at [1489, 201] on img at bounding box center [1446, 165] width 168 height 218
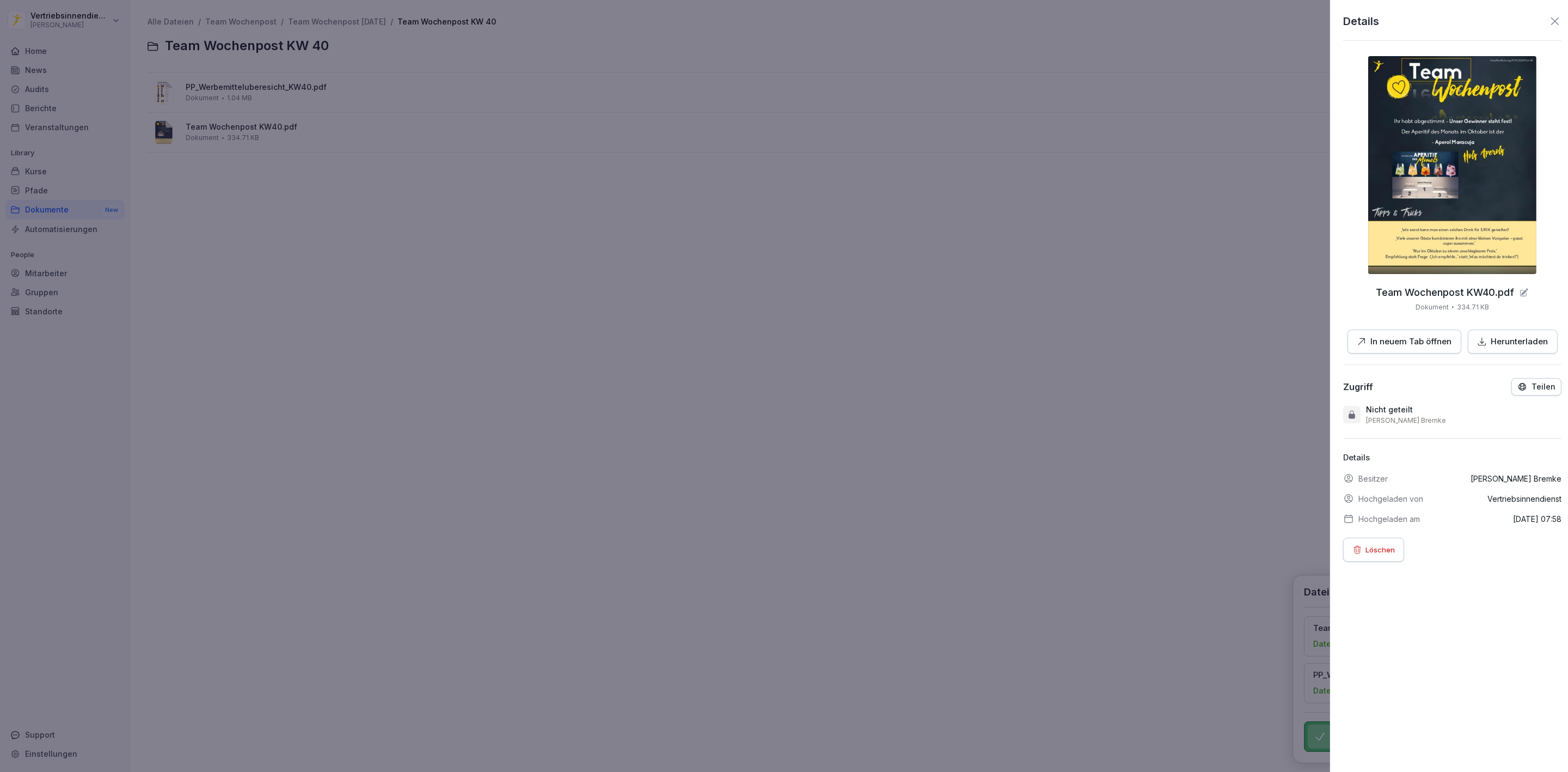
click at [536, 314] on div at bounding box center [784, 386] width 1568 height 772
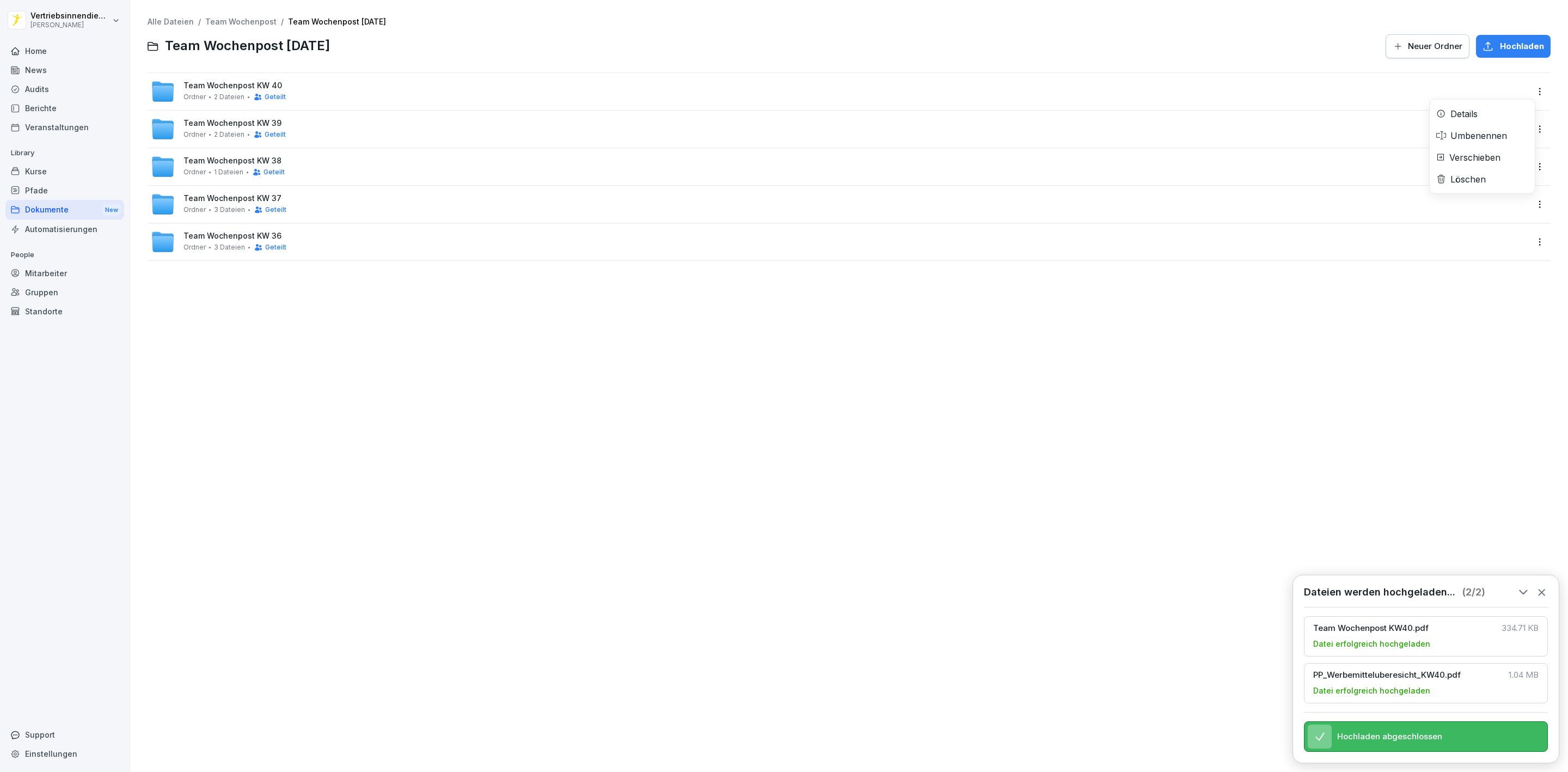
click at [1531, 92] on html "Vertriebsinnendienst [PERSON_NAME] Home News Audits Berichte Veranstaltungen Li…" at bounding box center [784, 386] width 1568 height 772
click at [1476, 136] on div "Umbenennen" at bounding box center [1478, 136] width 57 height 13
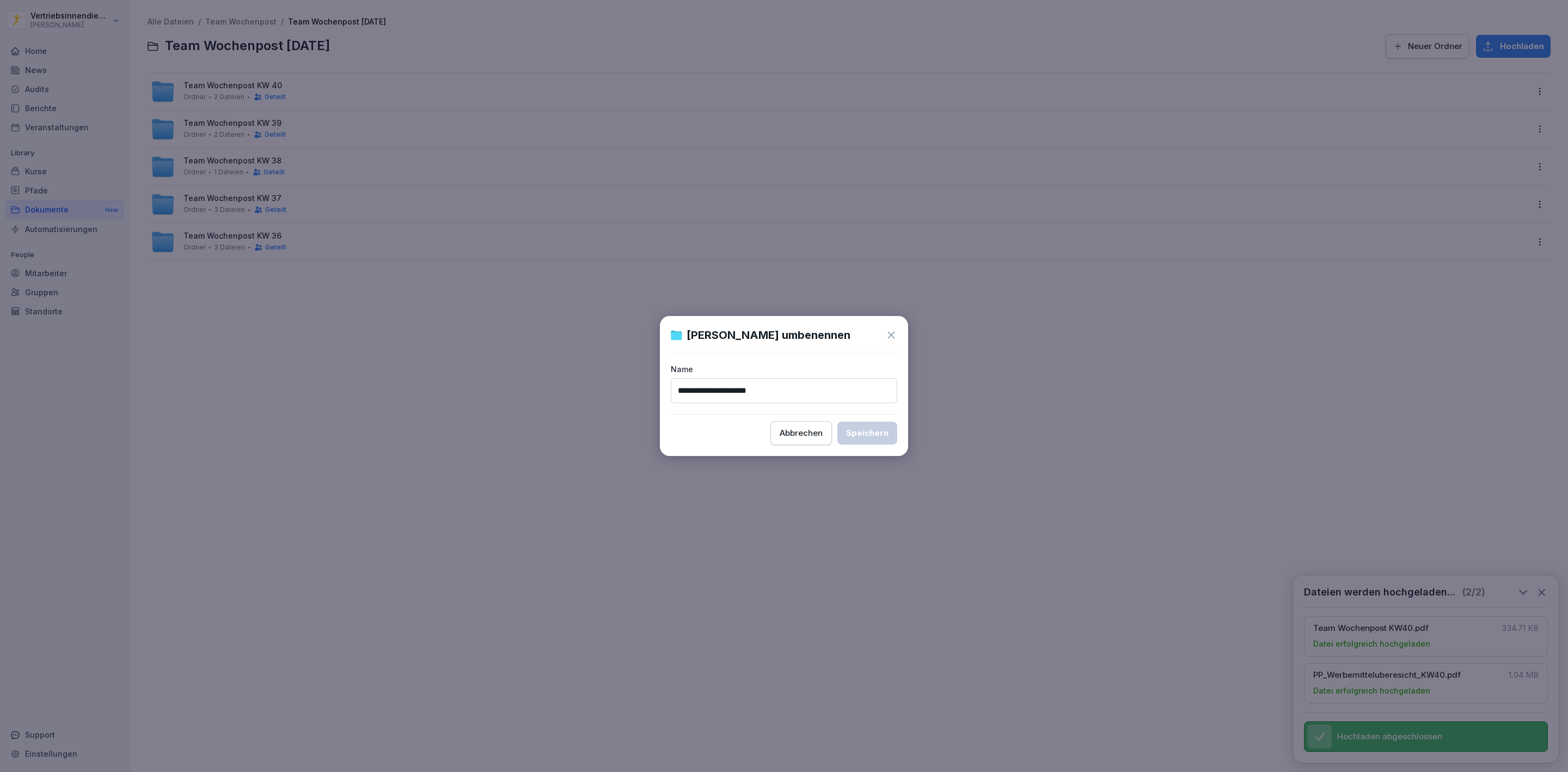
click at [699, 386] on input "**********" at bounding box center [784, 390] width 226 height 25
type input "**********"
click at [890, 433] on button "Speichern" at bounding box center [867, 433] width 60 height 23
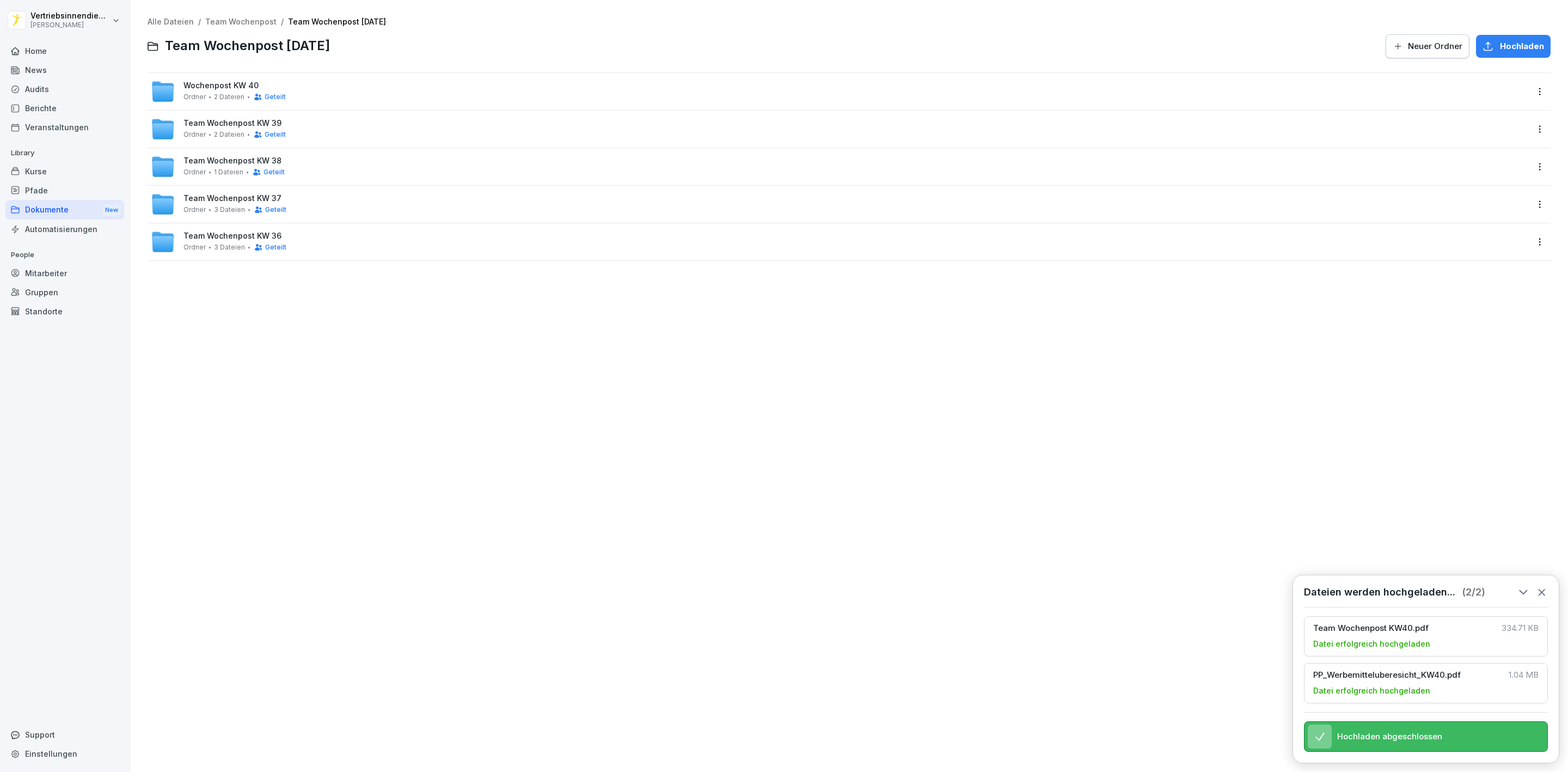
click at [446, 457] on div "Alle Dateien / Team Wochenpost / Team Wochenpost [DATE] Team Wochenpost [DATE] …" at bounding box center [849, 386] width 1422 height 755
click at [1521, 124] on html "Vertriebsinnendienst [PERSON_NAME] Home News Audits Berichte Veranstaltungen Li…" at bounding box center [784, 386] width 1568 height 772
click at [1513, 174] on div "Umbenennen" at bounding box center [1482, 173] width 105 height 22
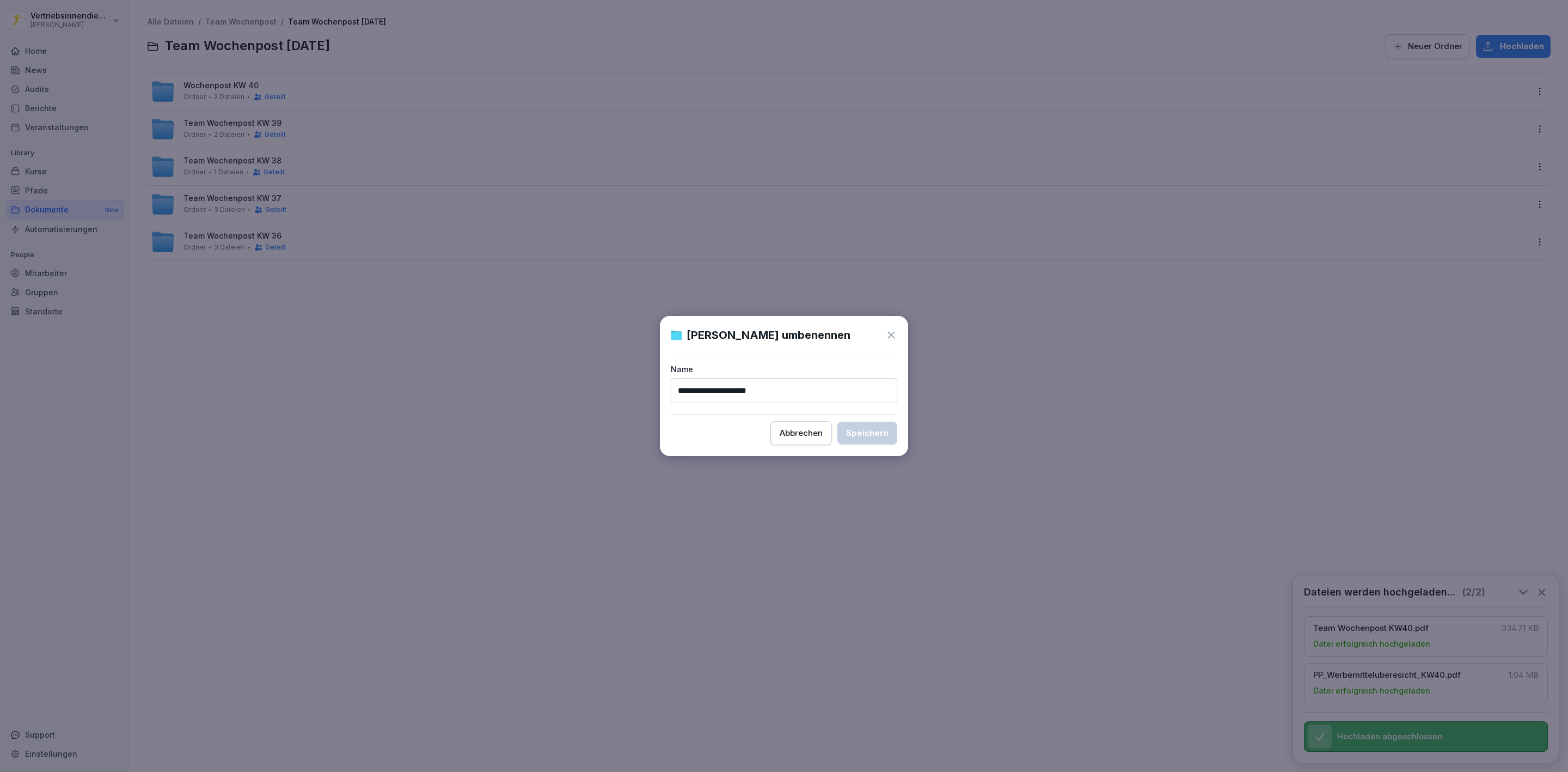
click at [703, 387] on input "**********" at bounding box center [784, 390] width 226 height 25
type input "**********"
click at [851, 433] on div "Speichern" at bounding box center [867, 433] width 43 height 12
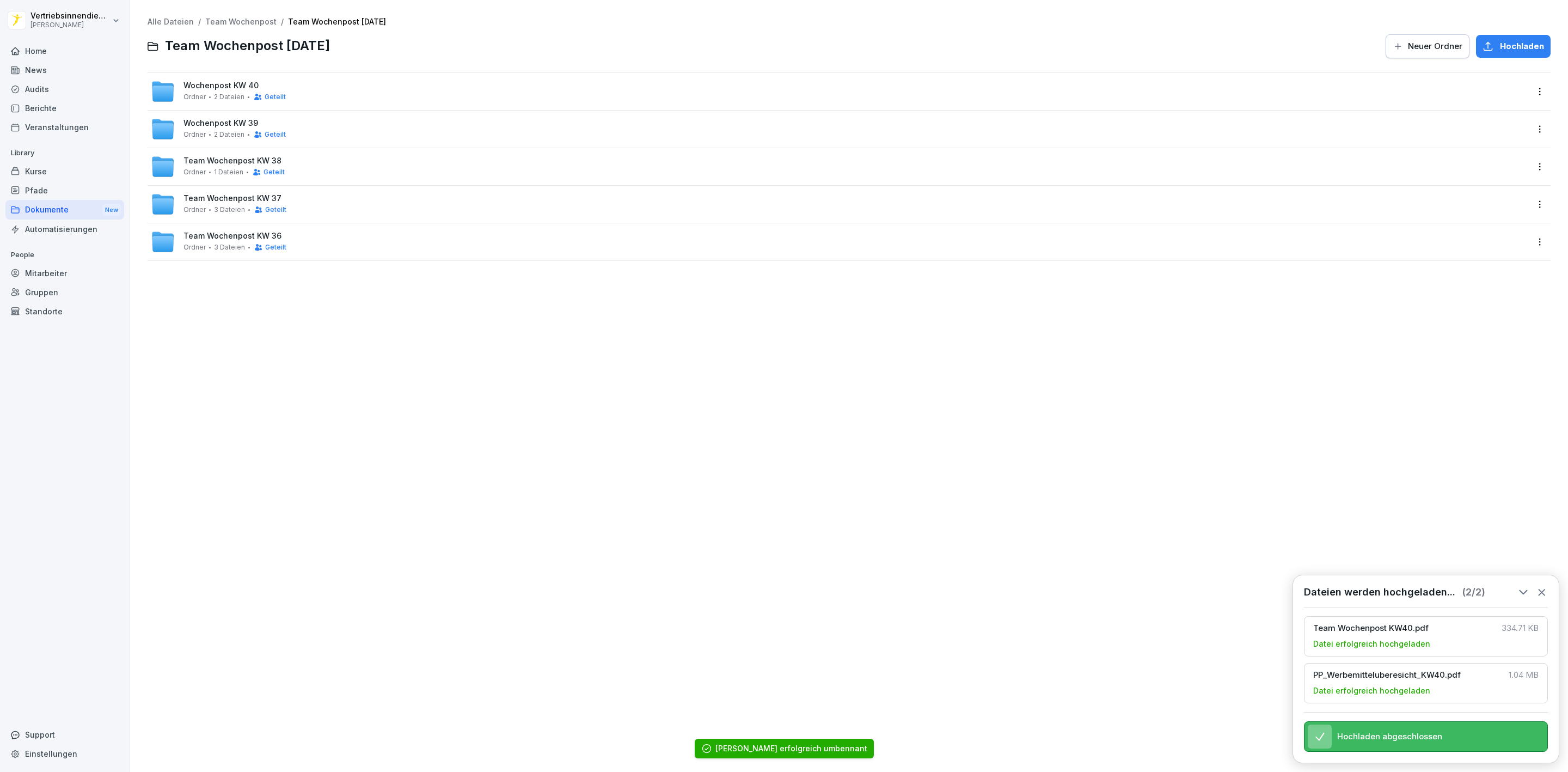
click at [1523, 163] on html "Vertriebsinnendienst [PERSON_NAME] Home News Audits Berichte Veranstaltungen Li…" at bounding box center [784, 386] width 1568 height 772
click at [1490, 207] on div "Umbenennen" at bounding box center [1478, 211] width 57 height 13
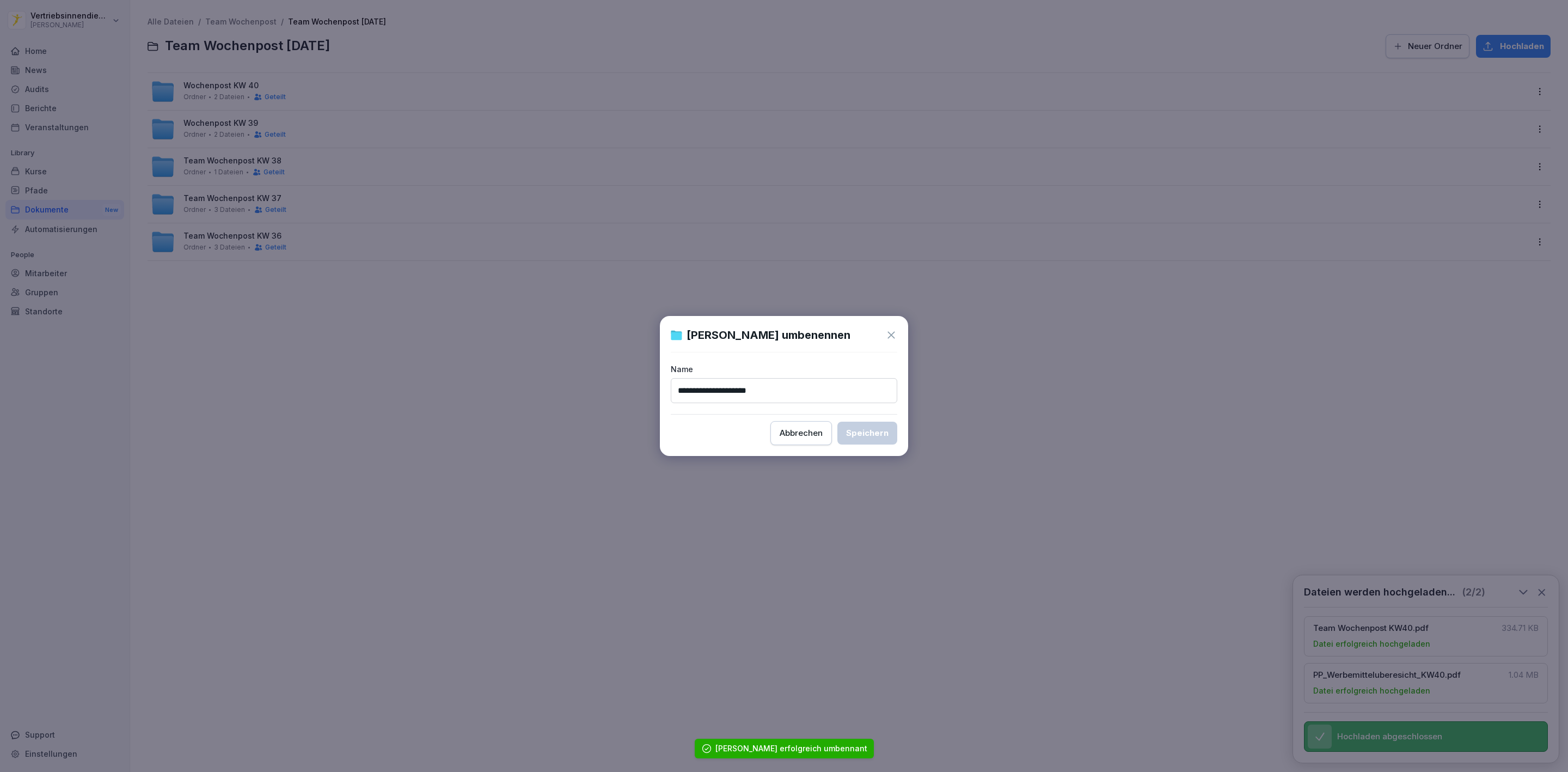
click at [693, 386] on input "**********" at bounding box center [784, 390] width 226 height 25
click at [702, 392] on input "**********" at bounding box center [784, 390] width 226 height 25
type input "**********"
click at [859, 428] on div "Speichern" at bounding box center [867, 433] width 43 height 12
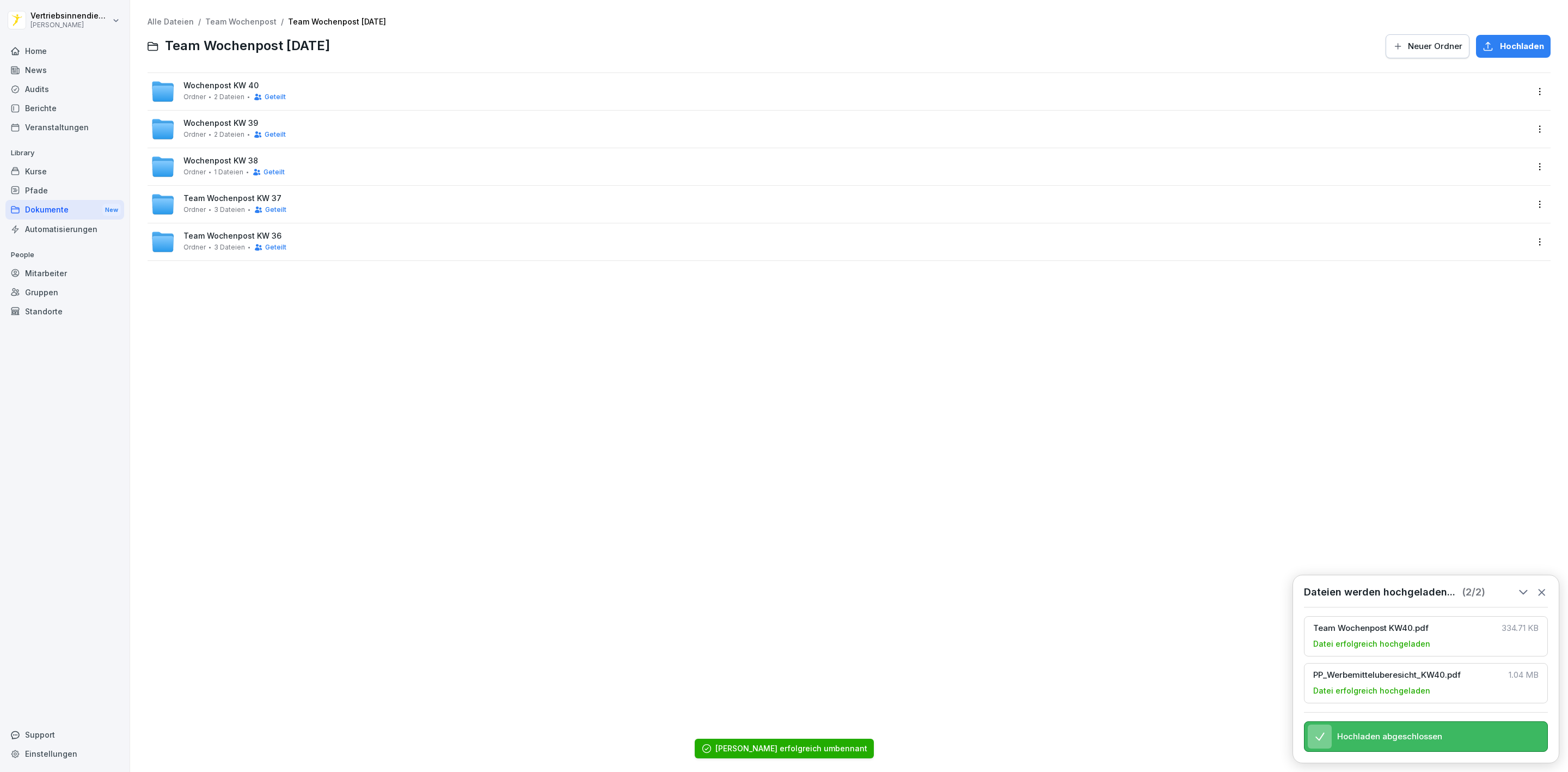
click at [1530, 199] on html "Vertriebsinnendienst [PERSON_NAME] Home News Audits Berichte Veranstaltungen Li…" at bounding box center [784, 386] width 1568 height 772
click at [1490, 250] on div "Umbenennen" at bounding box center [1478, 249] width 57 height 13
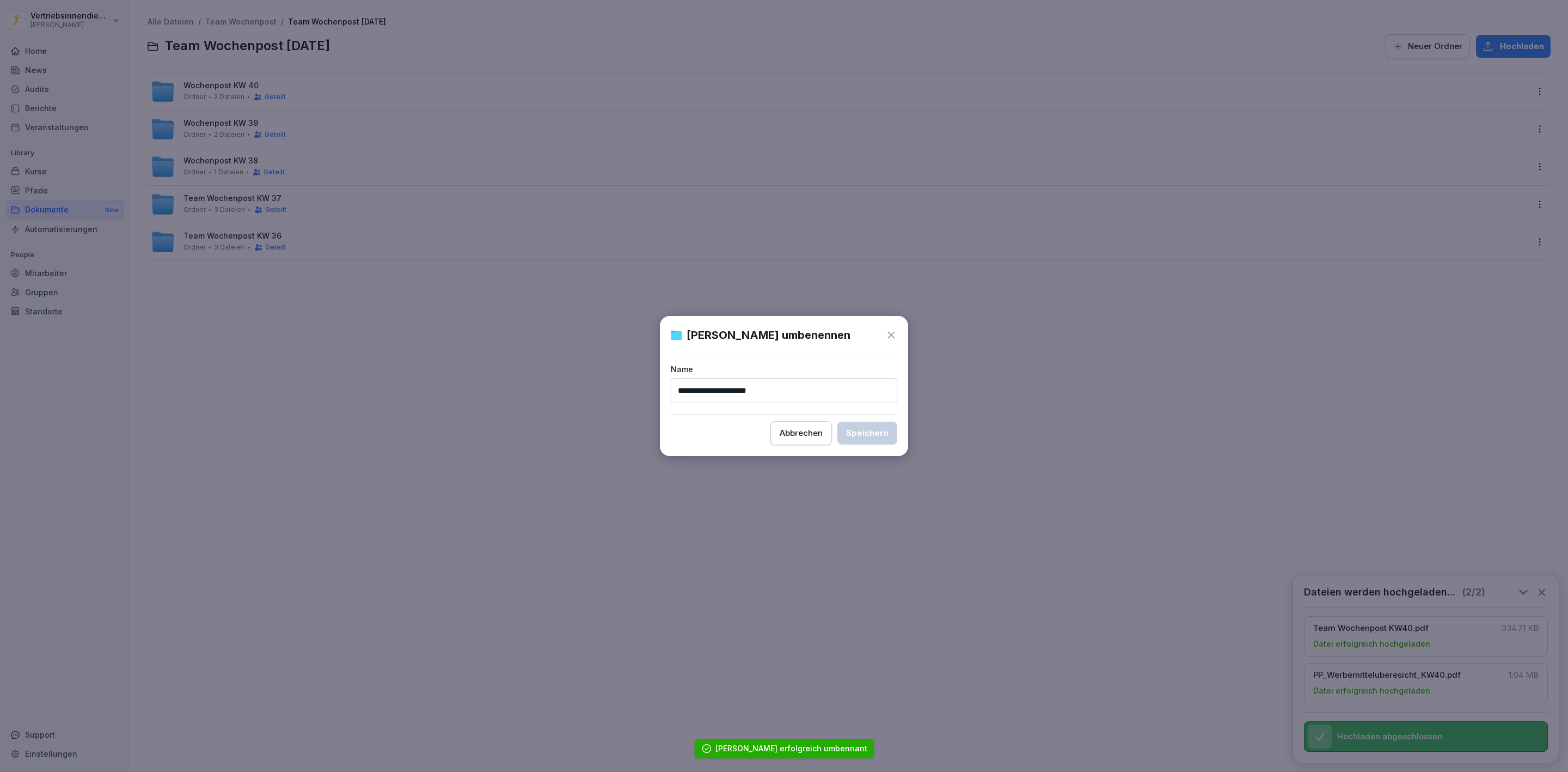
click at [704, 386] on input "**********" at bounding box center [784, 390] width 226 height 25
type input "**********"
click at [848, 428] on div "Speichern" at bounding box center [867, 433] width 43 height 12
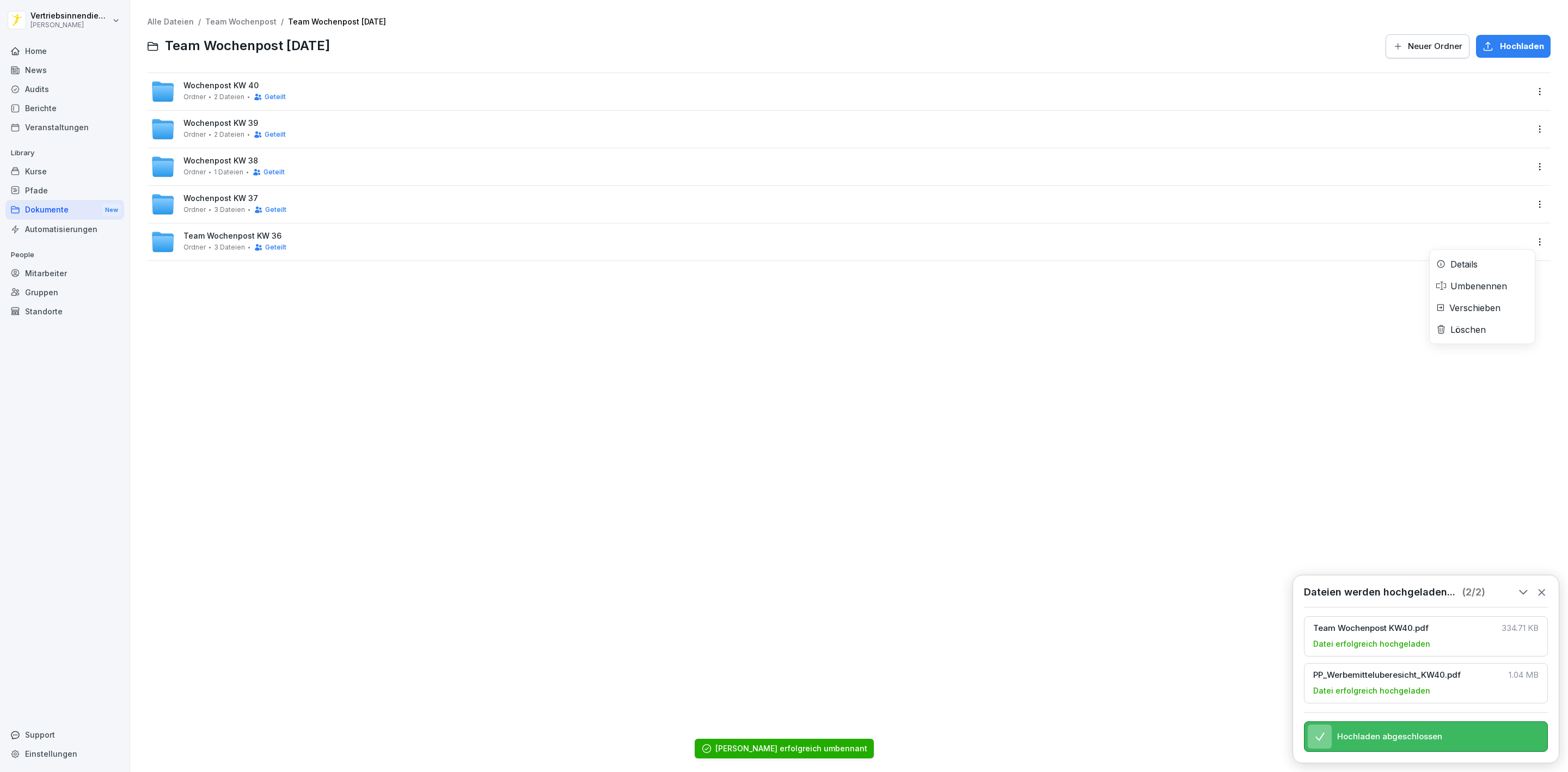
click at [1525, 242] on html "Vertriebsinnendienst [PERSON_NAME] Home News Audits Berichte Veranstaltungen Li…" at bounding box center [784, 386] width 1568 height 772
click at [1462, 285] on div "Umbenennen" at bounding box center [1478, 286] width 57 height 13
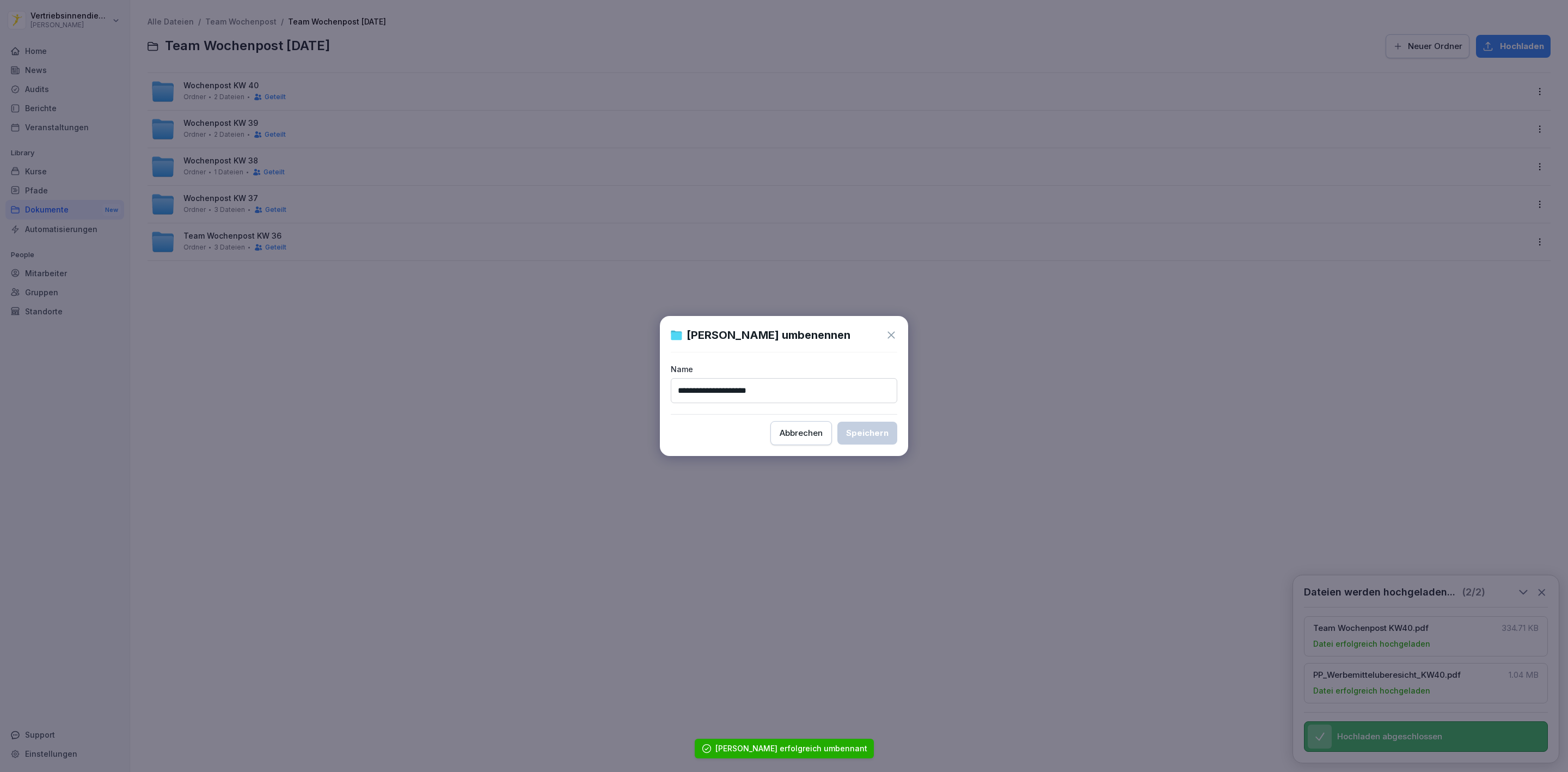
click at [704, 384] on input "**********" at bounding box center [784, 390] width 226 height 25
type input "**********"
click at [860, 430] on div "Speichern" at bounding box center [867, 433] width 43 height 12
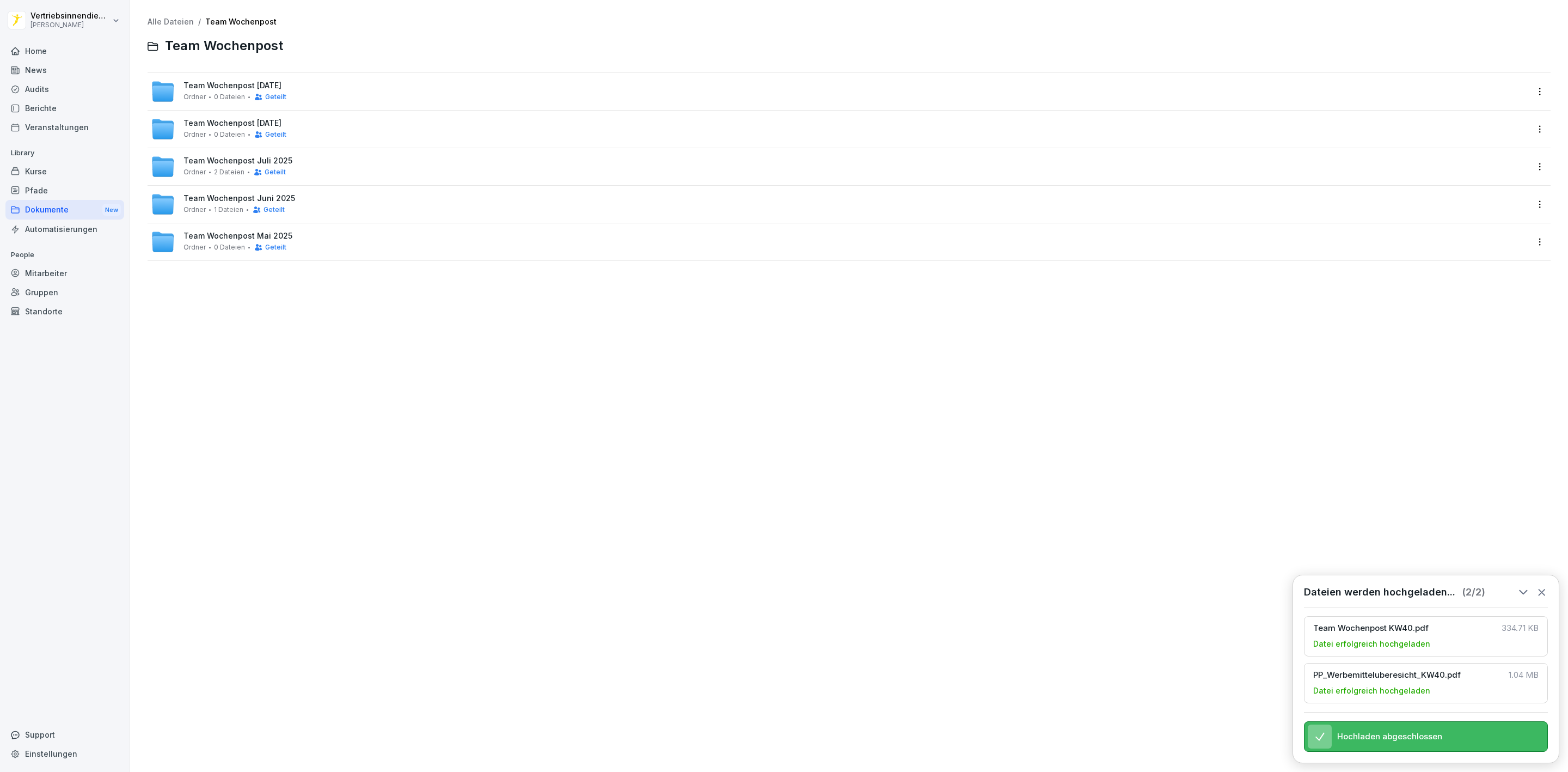
click at [1524, 97] on html "Vertriebsinnendienst [PERSON_NAME] Home News Audits Berichte Veranstaltungen Li…" at bounding box center [784, 386] width 1568 height 772
click at [1482, 132] on div "Umbenennen" at bounding box center [1478, 136] width 57 height 13
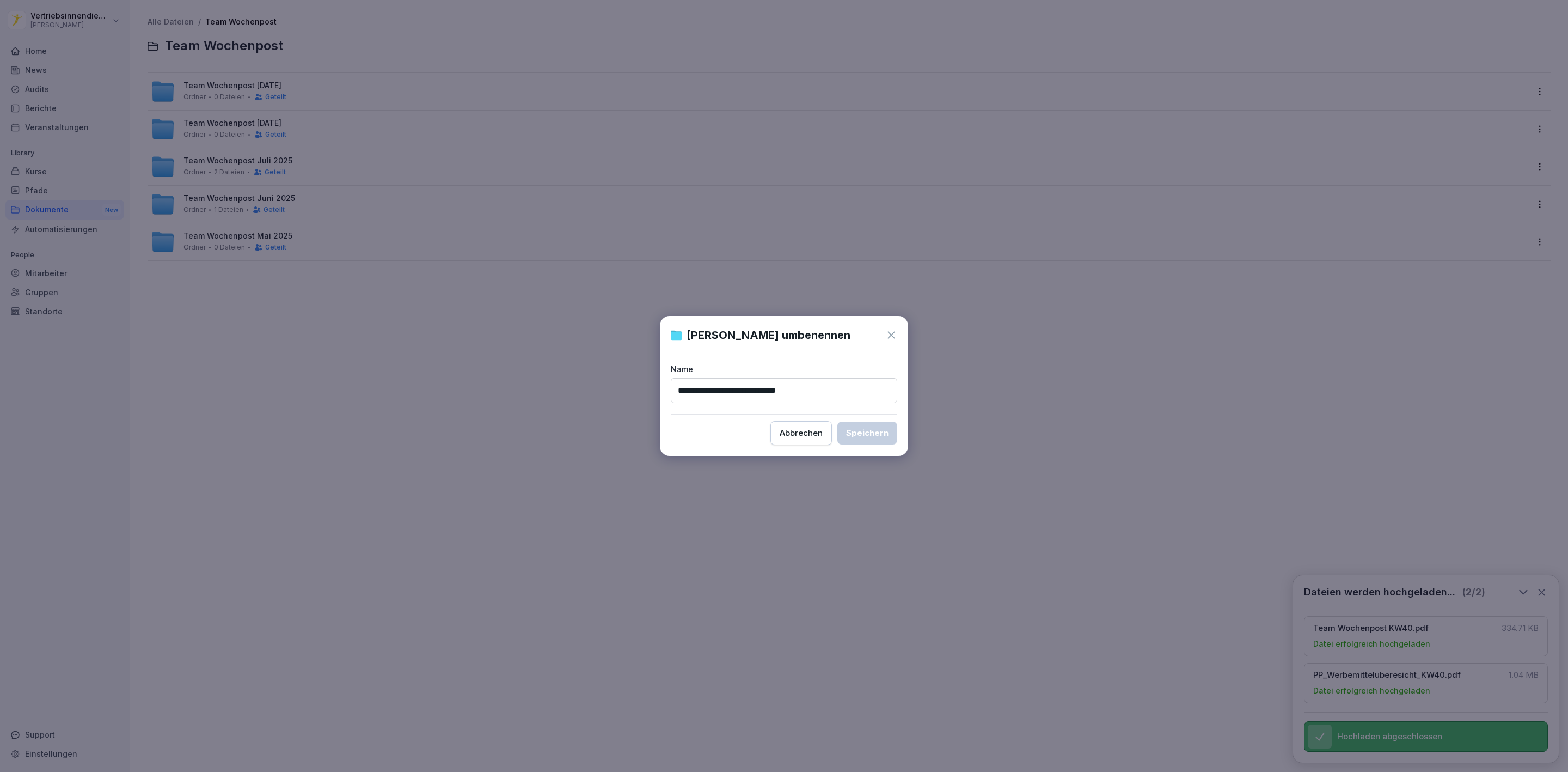
click at [697, 386] on input "**********" at bounding box center [784, 390] width 226 height 25
type input "**********"
drag, startPoint x: 859, startPoint y: 430, endPoint x: 637, endPoint y: 372, distance: 229.5
click at [860, 430] on div "Speichern" at bounding box center [867, 433] width 43 height 12
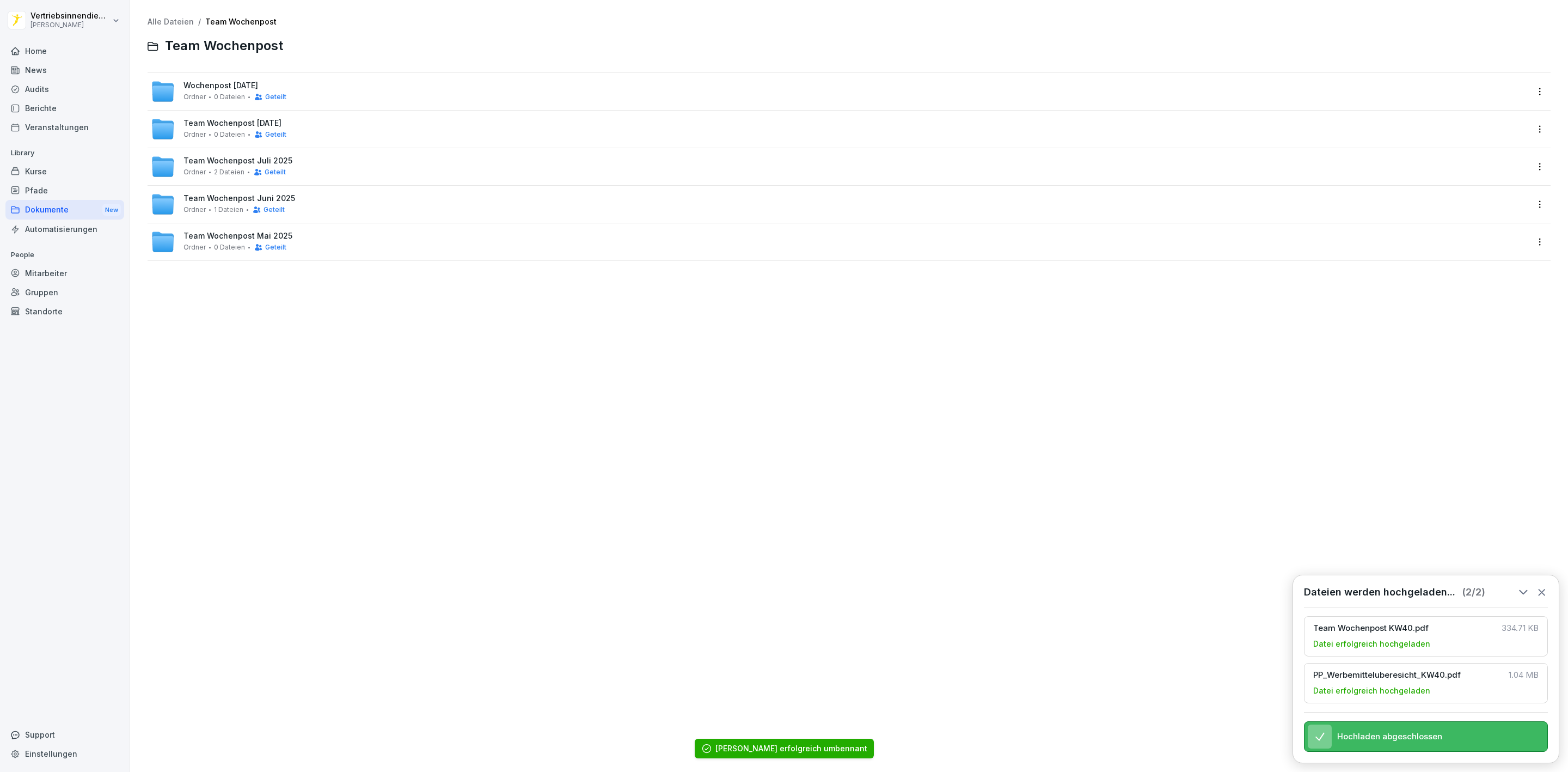
click at [1532, 128] on html "Vertriebsinnendienst [PERSON_NAME] Home News Audits Berichte Veranstaltungen Li…" at bounding box center [784, 386] width 1568 height 772
click at [1529, 128] on html "Vertriebsinnendienst [PERSON_NAME] Home News Audits Berichte Veranstaltungen Li…" at bounding box center [784, 386] width 1568 height 772
click at [606, 188] on html "Vertriebsinnendienst [PERSON_NAME] Home News Audits Berichte Veranstaltungen Li…" at bounding box center [784, 386] width 1568 height 772
click at [1533, 162] on html "Vertriebsinnendienst [PERSON_NAME] Home News Audits Berichte Veranstaltungen Li…" at bounding box center [784, 386] width 1568 height 772
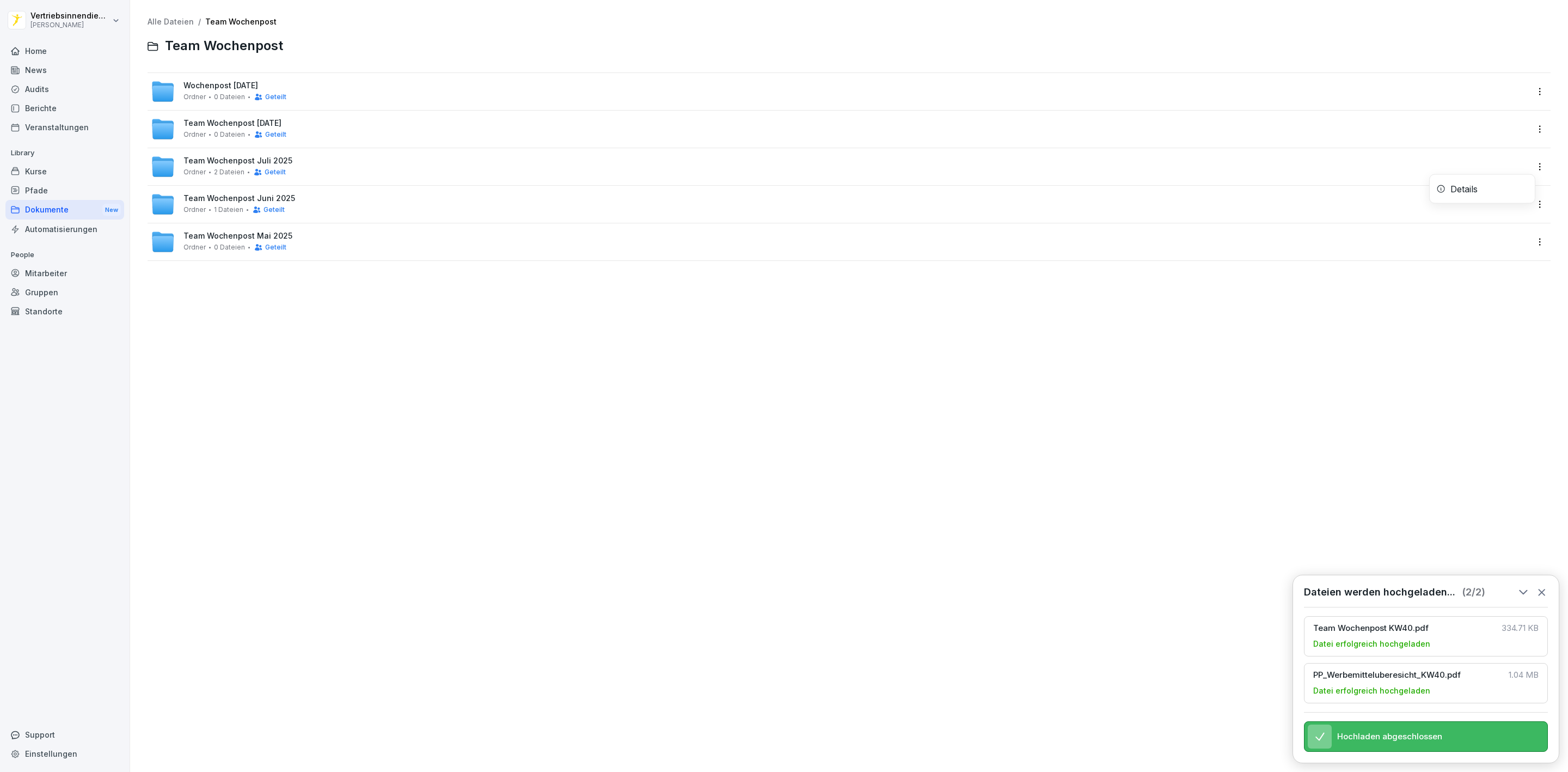
click at [100, 11] on html "Vertriebsinnendienst [PERSON_NAME] Home News Audits Berichte Veranstaltungen Li…" at bounding box center [784, 386] width 1568 height 772
click at [90, 10] on html "Vertriebsinnendienst [PERSON_NAME] Home News Audits Berichte Veranstaltungen Li…" at bounding box center [784, 386] width 1568 height 772
click at [90, 71] on div "Abmelden" at bounding box center [69, 70] width 108 height 20
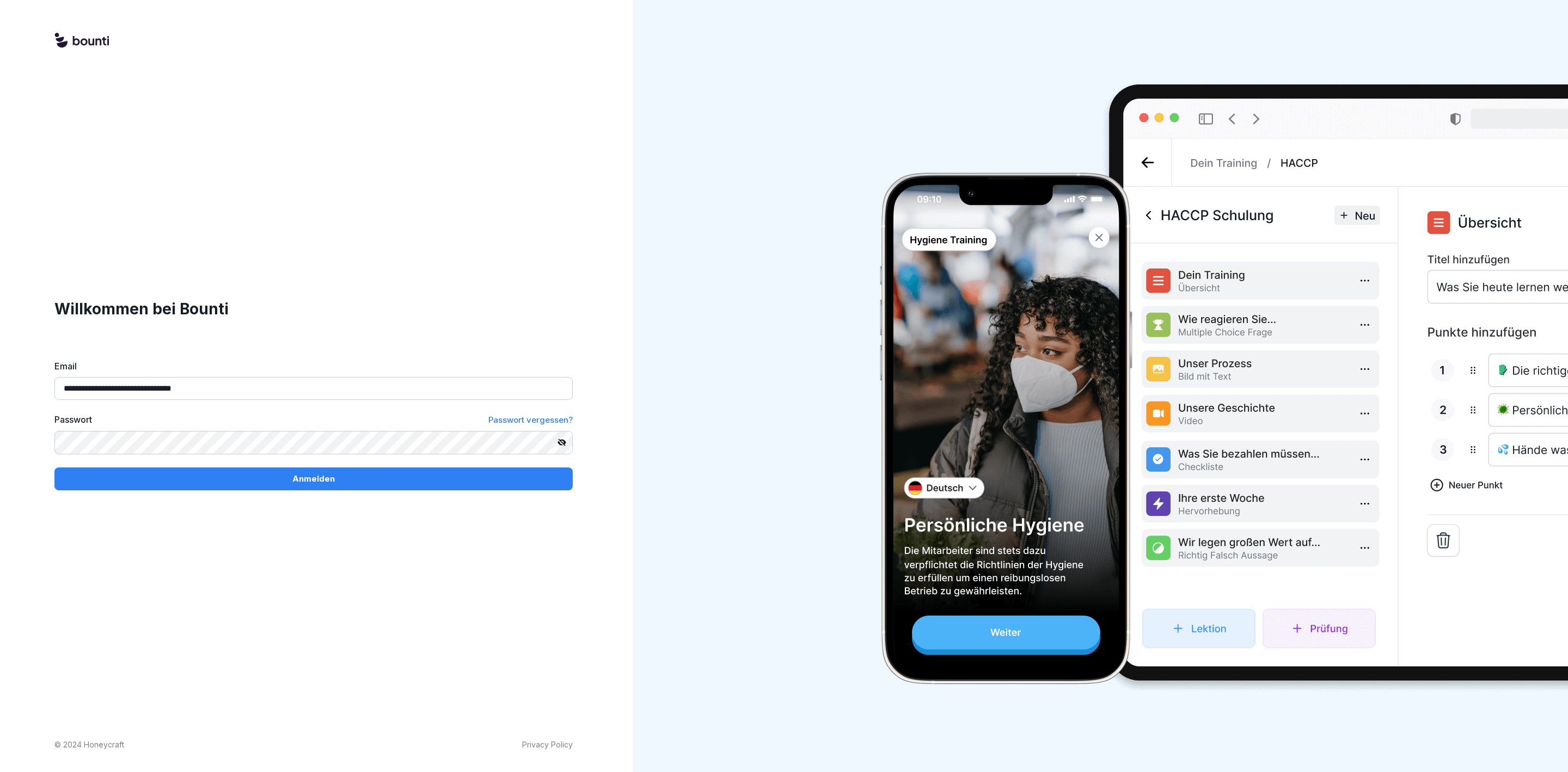
drag, startPoint x: 191, startPoint y: 390, endPoint x: 178, endPoint y: 400, distance: 16.4
click at [191, 390] on input "**********" at bounding box center [313, 388] width 518 height 23
type input "**********"
click at [234, 481] on div "Anmelden" at bounding box center [314, 479] width 501 height 12
